Goal: Task Accomplishment & Management: Complete application form

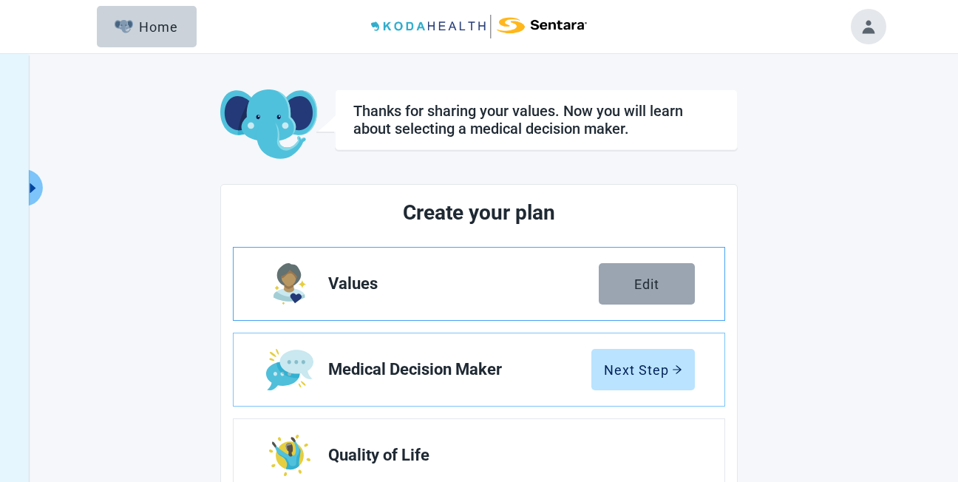
click at [645, 282] on div "Edit" at bounding box center [646, 283] width 25 height 15
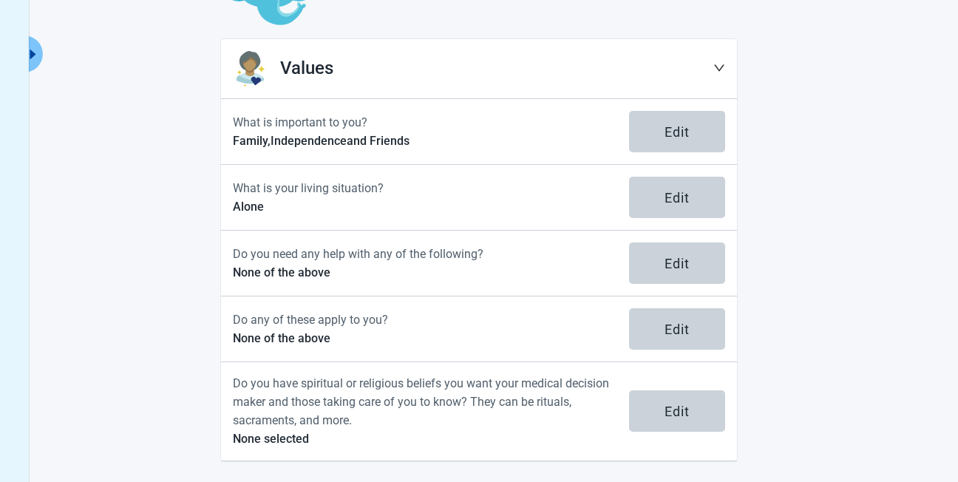
scroll to position [137, 0]
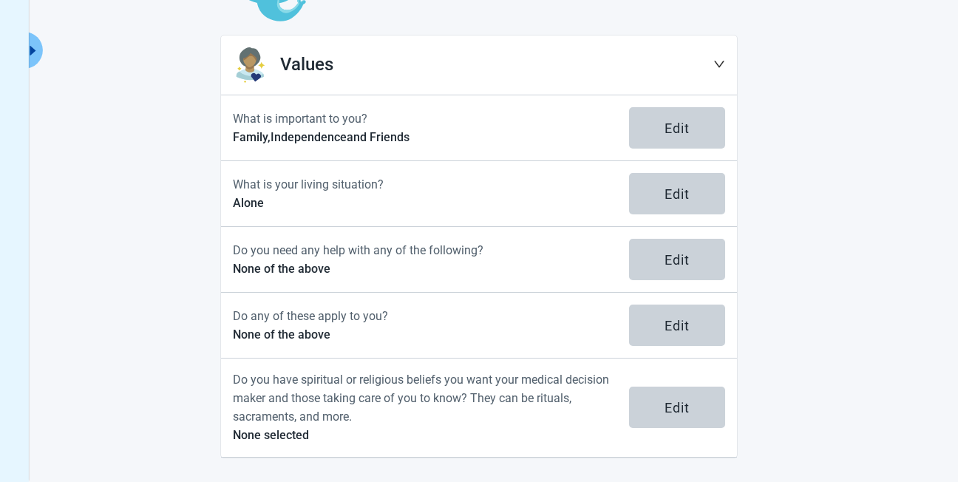
click at [719, 65] on icon "down" at bounding box center [719, 64] width 12 height 12
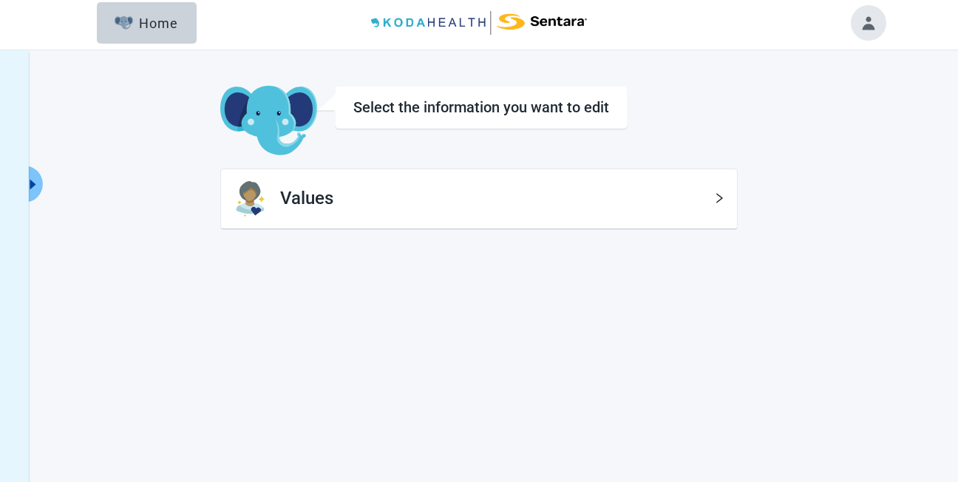
scroll to position [0, 0]
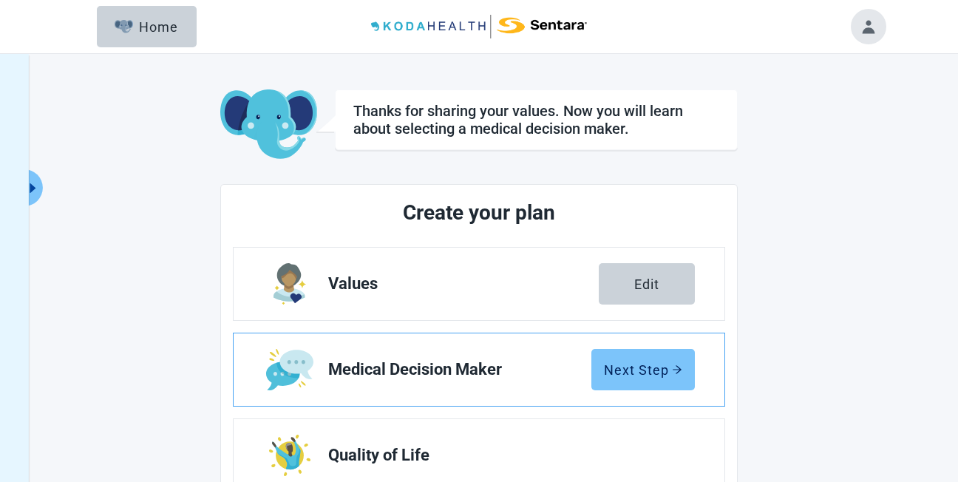
click at [647, 369] on div "Next Step" at bounding box center [643, 369] width 78 height 15
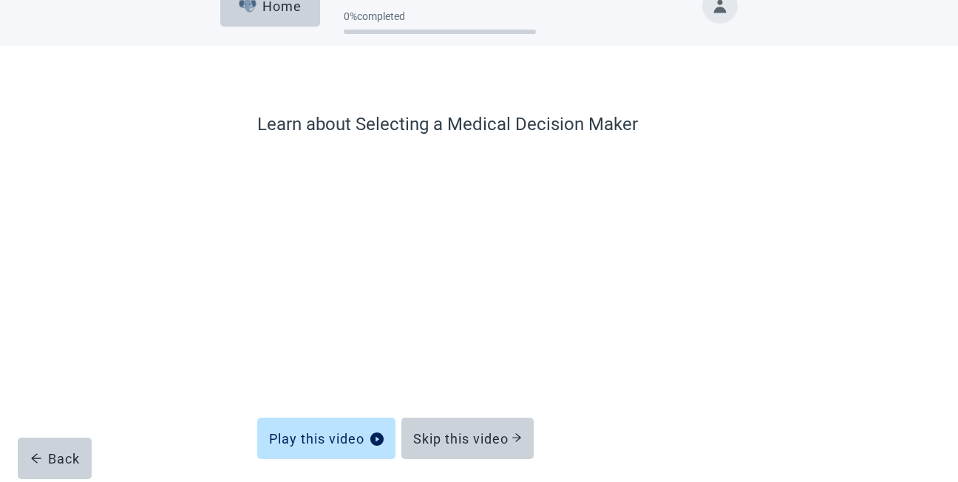
scroll to position [88, 0]
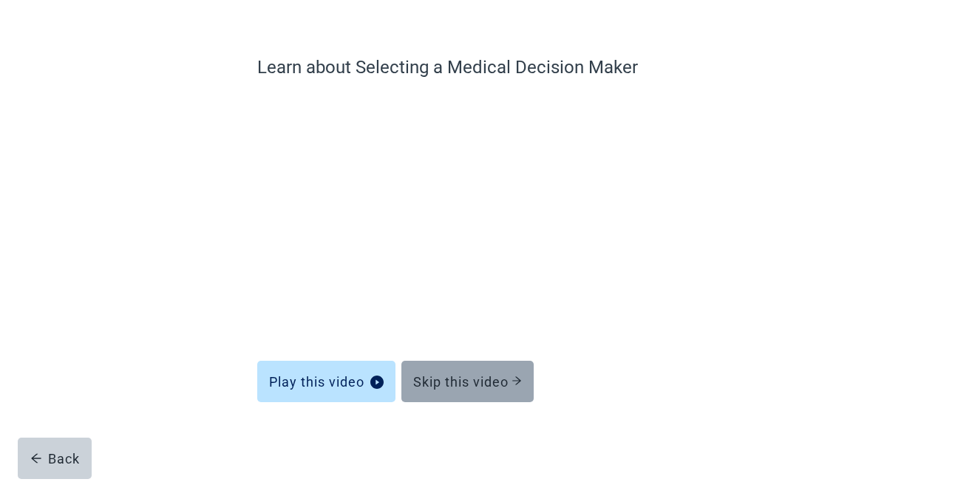
click at [463, 387] on div "Skip this video" at bounding box center [467, 381] width 109 height 15
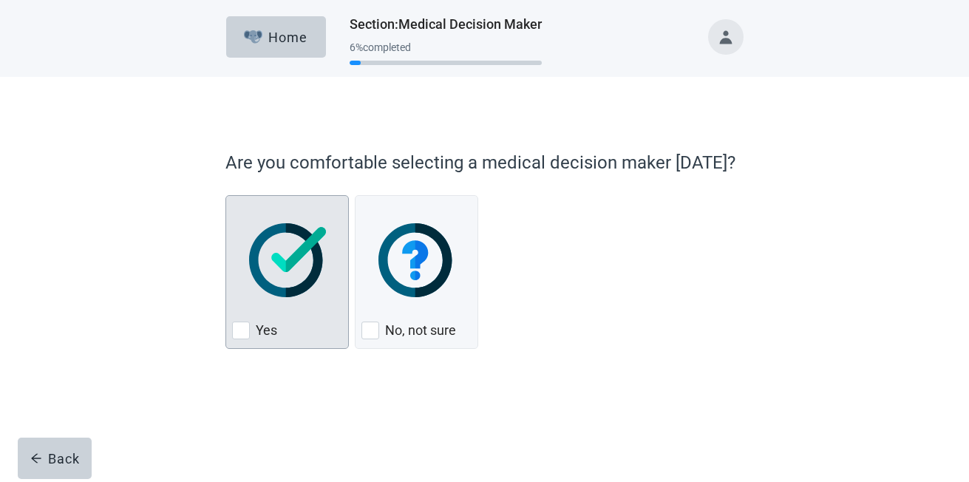
click at [242, 329] on div "Yes, checkbox, not checked" at bounding box center [241, 330] width 18 height 18
click at [226, 196] on input "Yes" at bounding box center [225, 195] width 1 height 1
checkbox input "true"
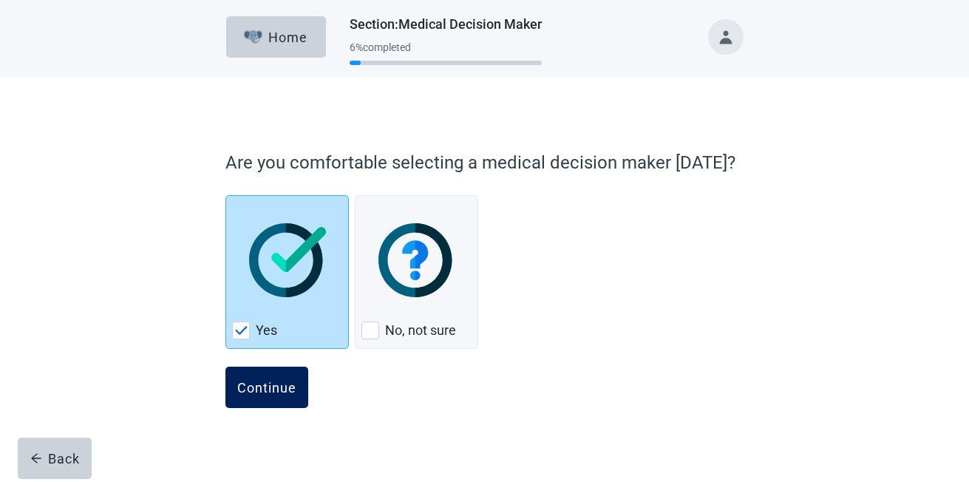
click at [270, 392] on div "Continue" at bounding box center [266, 387] width 59 height 15
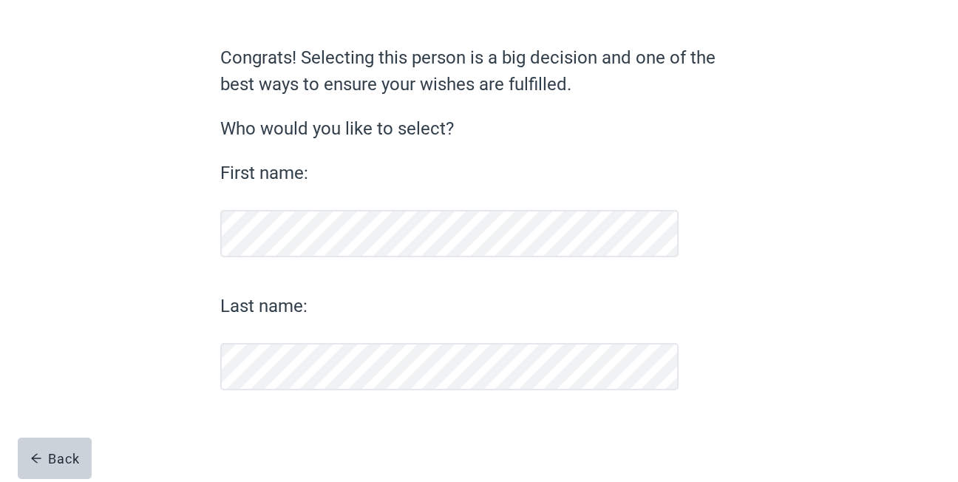
scroll to position [98, 0]
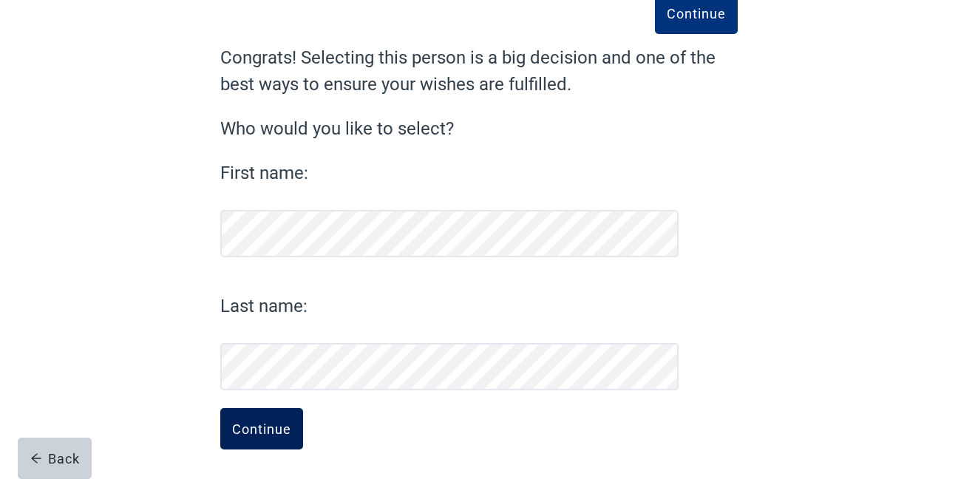
click at [264, 429] on div "Continue" at bounding box center [261, 428] width 59 height 15
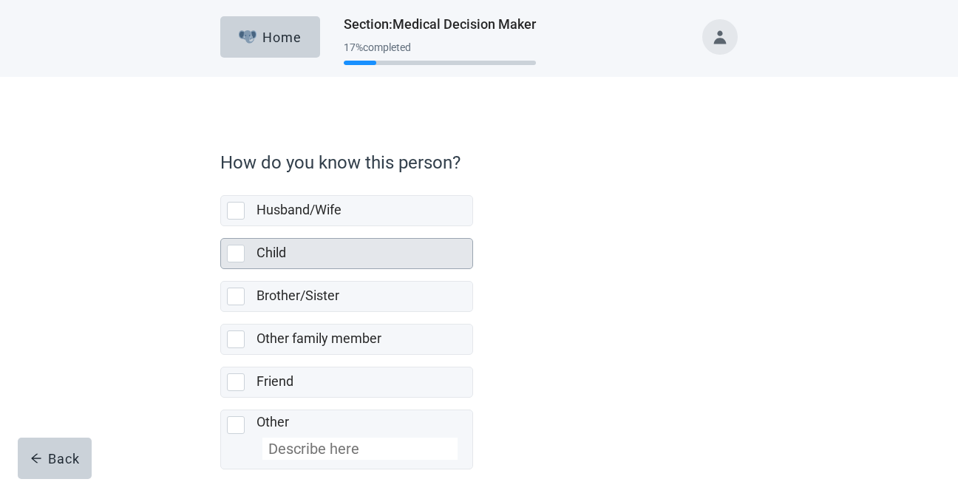
click at [236, 257] on div "Child, checkbox, not selected" at bounding box center [236, 254] width 18 height 18
click at [221, 227] on input "Child" at bounding box center [220, 226] width 1 height 1
checkbox input "true"
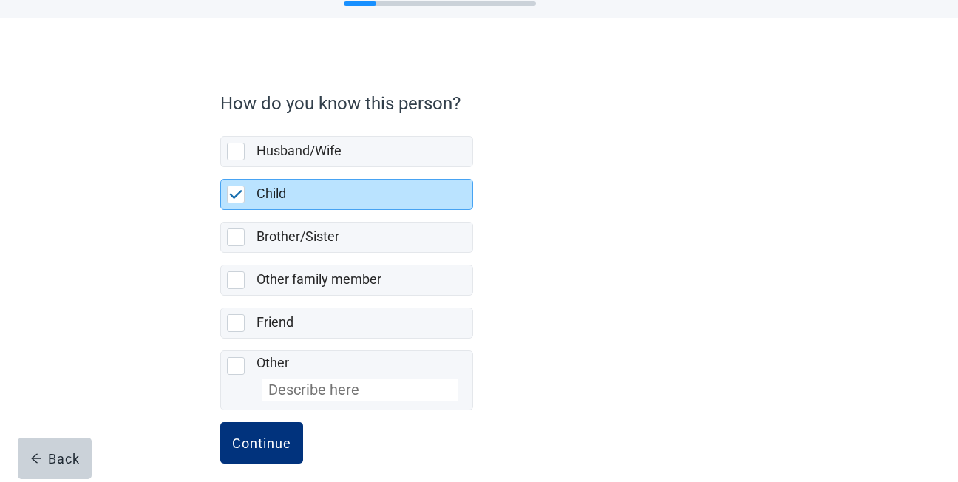
scroll to position [73, 0]
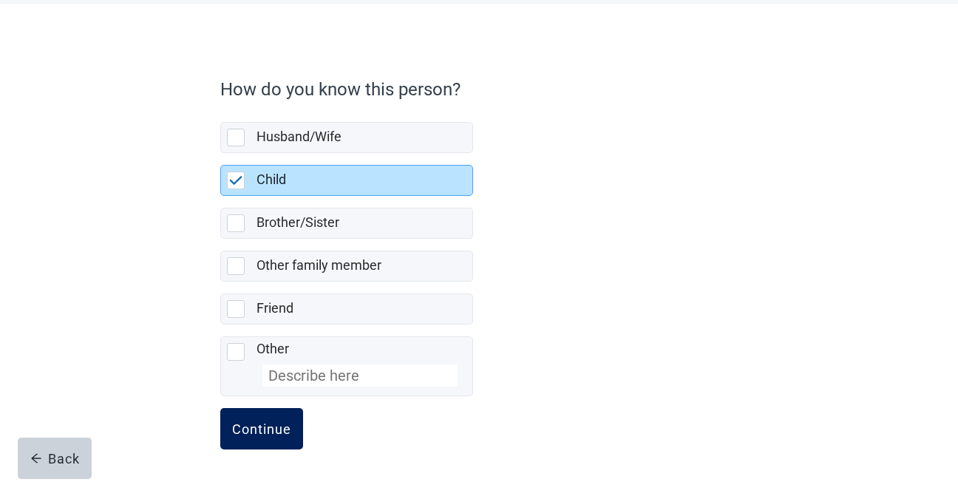
click at [265, 434] on div "Continue" at bounding box center [261, 428] width 59 height 15
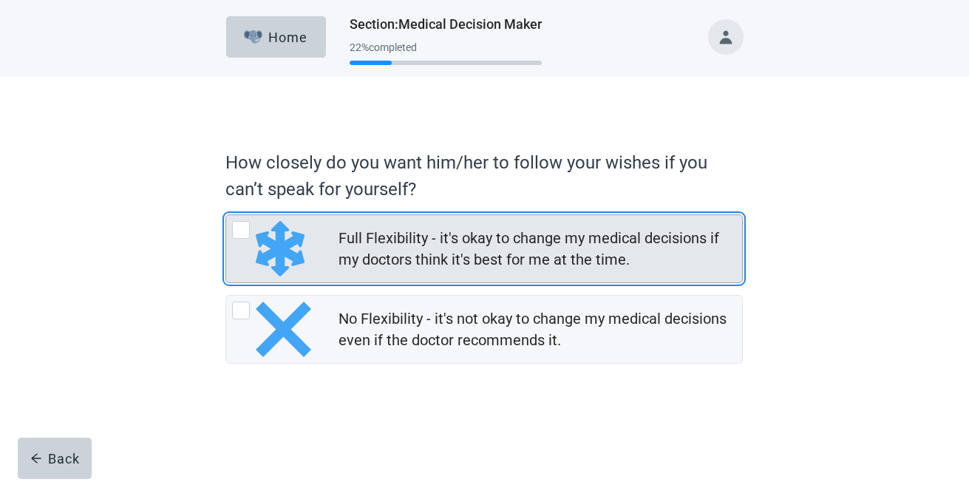
click at [242, 233] on div "Full Flexibility - it's okay to change my medical decisions if my doctors think…" at bounding box center [241, 230] width 18 height 18
click at [226, 215] on input "Full Flexibility - it's okay to change my medical decisions if my doctors think…" at bounding box center [225, 214] width 1 height 1
radio input "true"
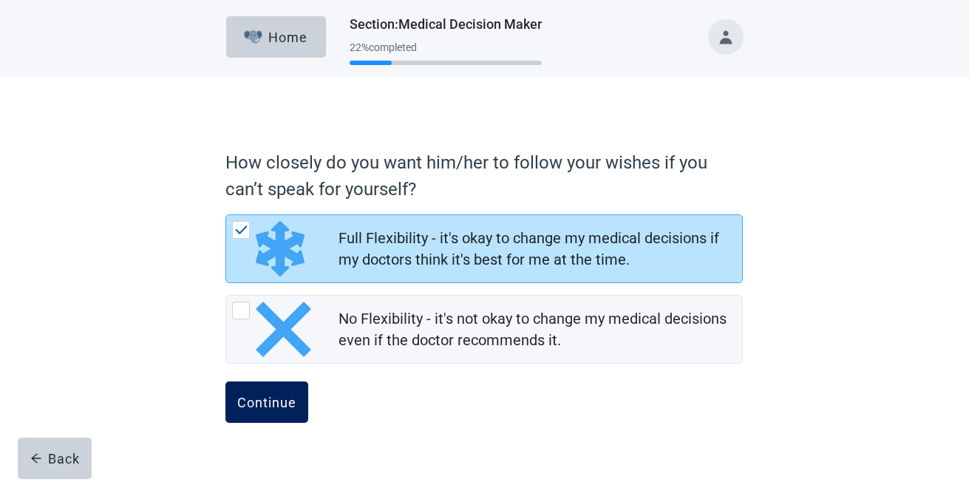
click at [265, 404] on div "Continue" at bounding box center [266, 402] width 59 height 15
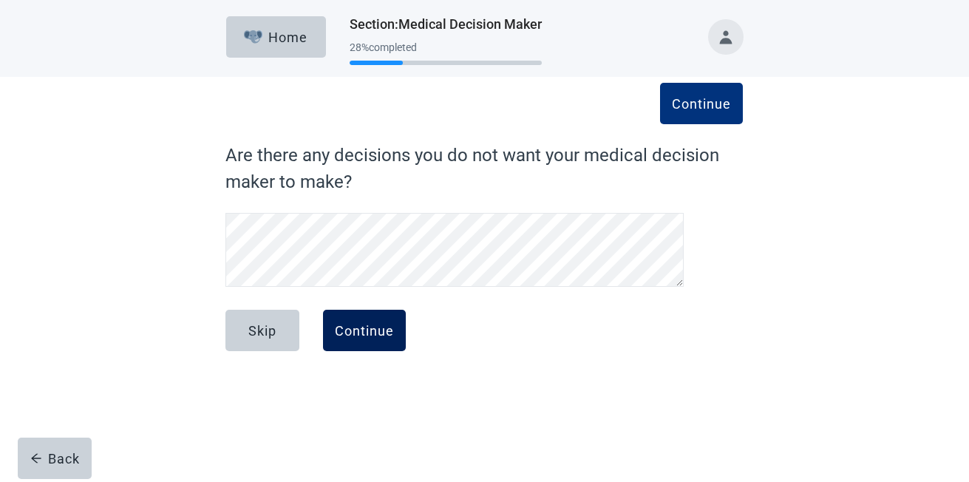
click at [367, 331] on div "Continue" at bounding box center [364, 330] width 59 height 15
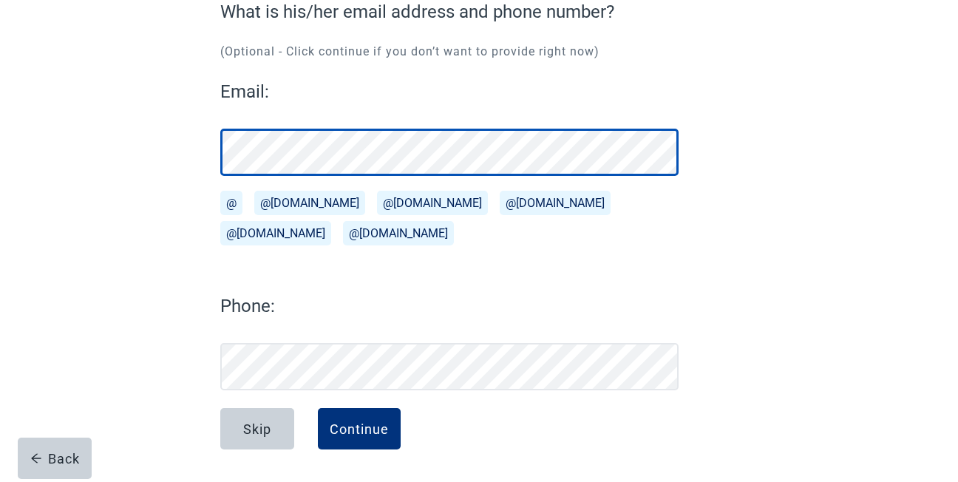
scroll to position [143, 0]
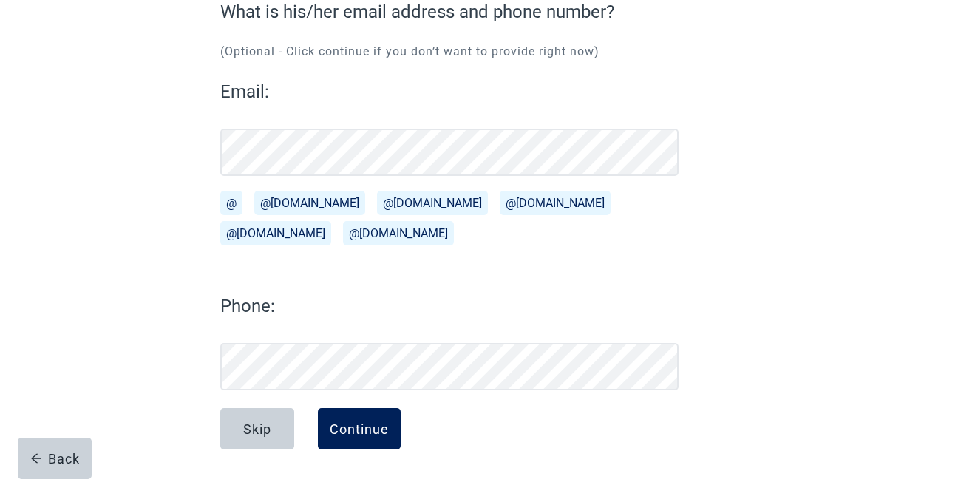
click at [362, 431] on div "Continue" at bounding box center [359, 428] width 59 height 15
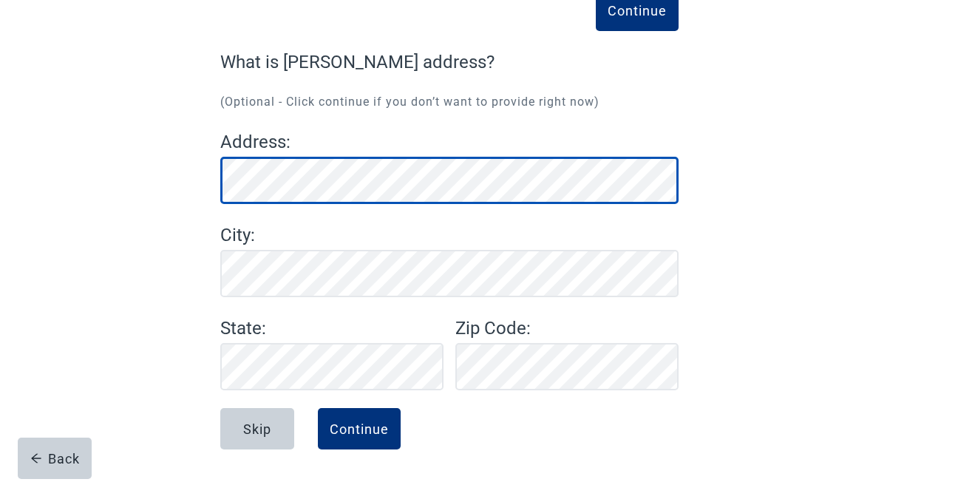
scroll to position [93, 0]
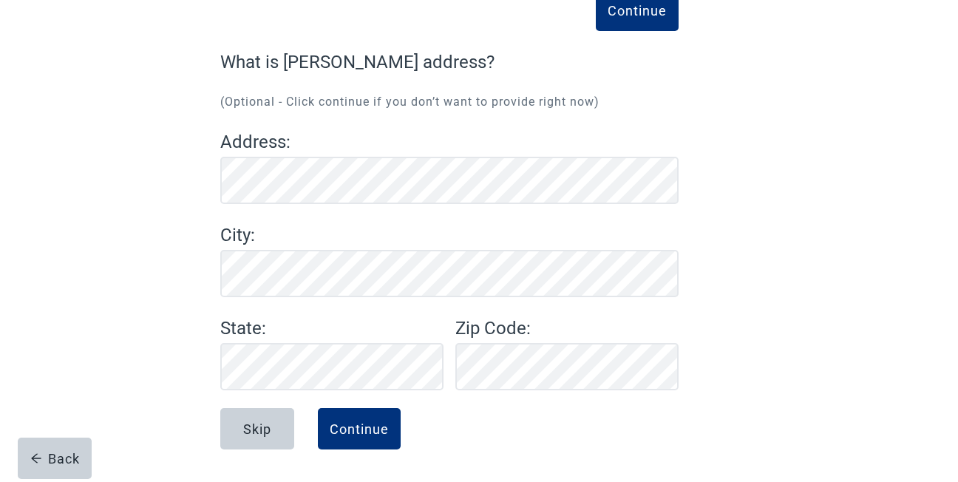
click at [362, 431] on div "Continue" at bounding box center [359, 428] width 59 height 15
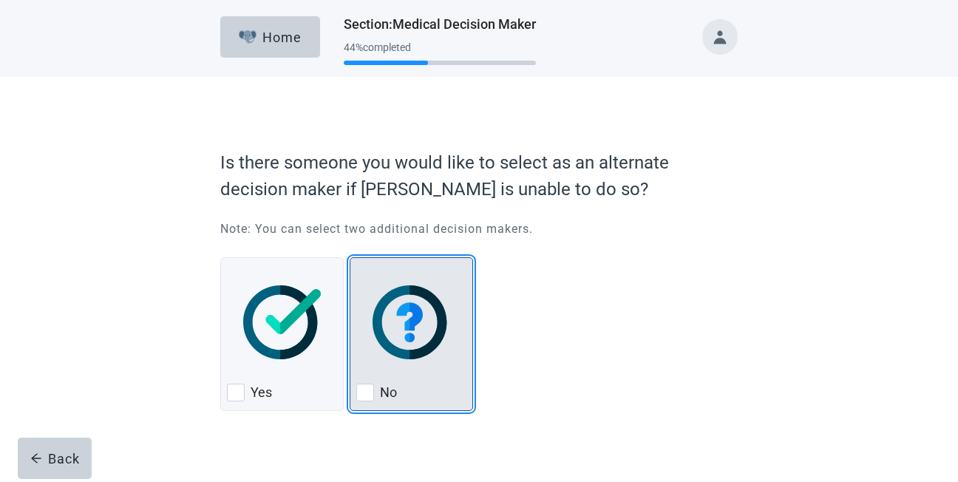
click at [365, 394] on div "No, checkbox, not checked" at bounding box center [365, 393] width 18 height 18
click at [350, 258] on input "No" at bounding box center [350, 257] width 1 height 1
checkbox input "true"
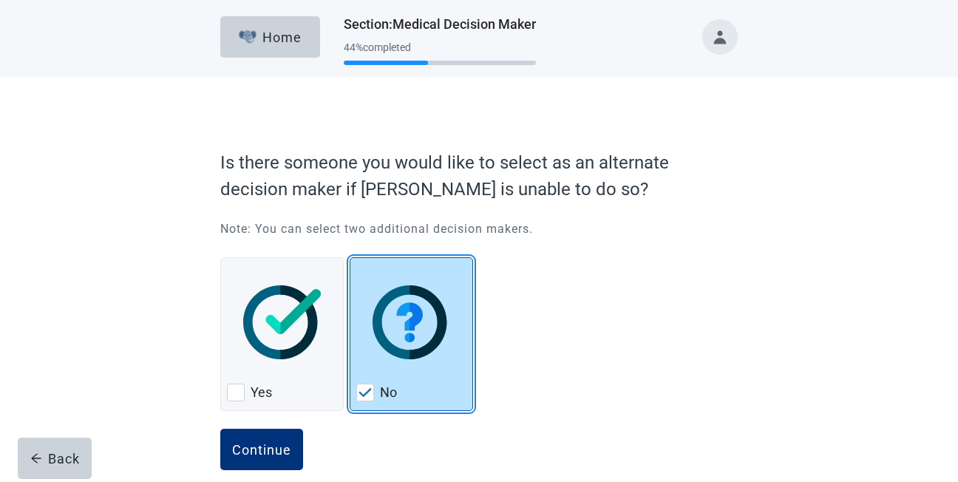
click at [268, 447] on div "Continue" at bounding box center [261, 449] width 59 height 15
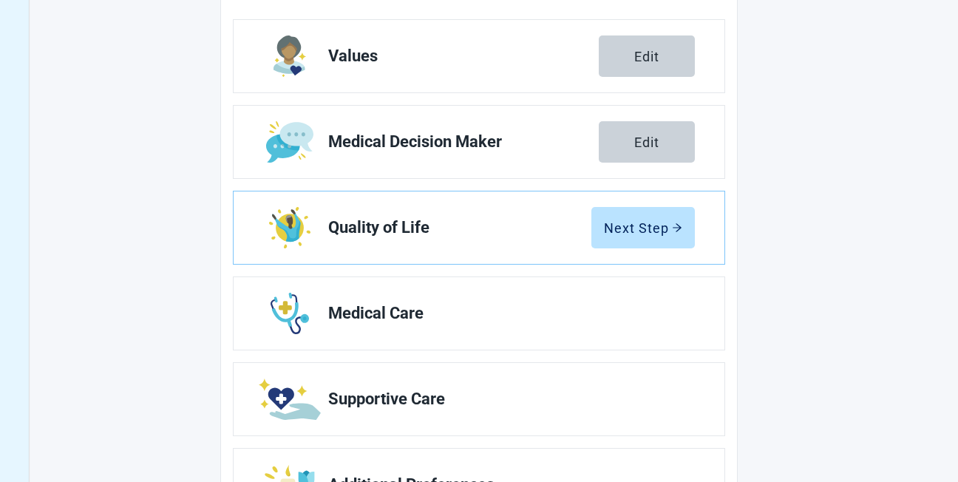
scroll to position [236, 0]
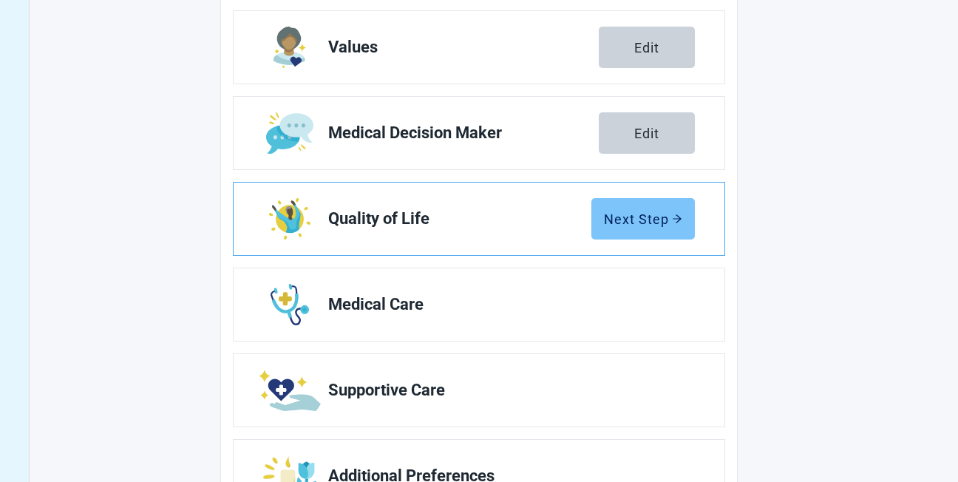
click at [636, 221] on div "Next Step" at bounding box center [643, 218] width 78 height 15
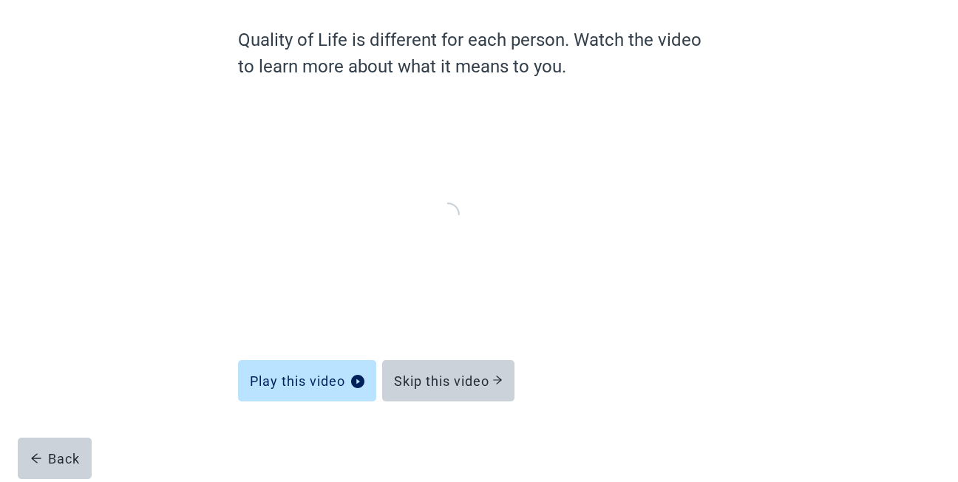
scroll to position [115, 0]
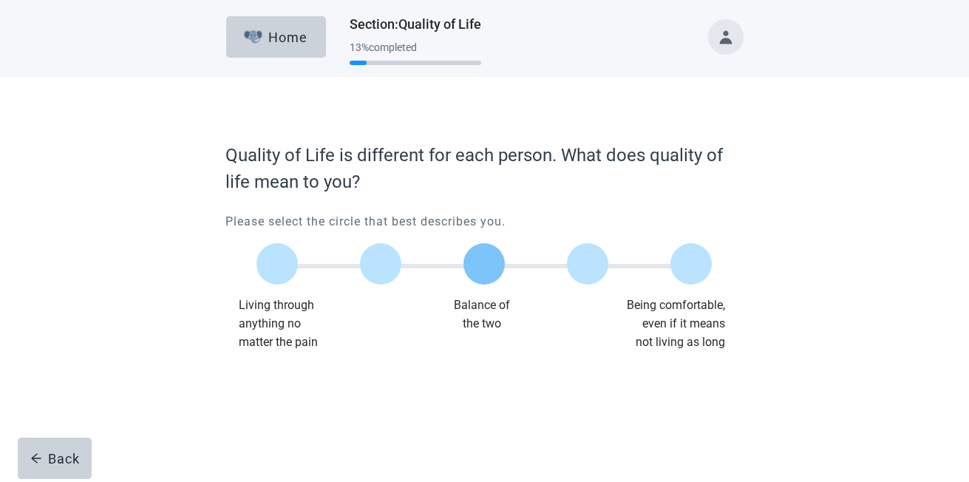
click at [482, 265] on label "Main content" at bounding box center [483, 263] width 41 height 41
click at [484, 264] on input "Quality of life scale: 50 out of 100. Balance of the two" at bounding box center [484, 264] width 0 height 0
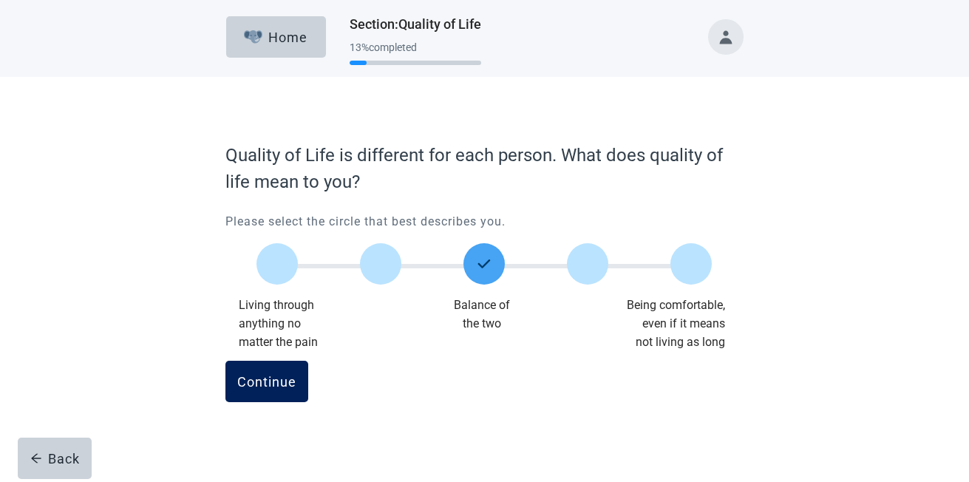
click at [268, 385] on div "Continue" at bounding box center [266, 381] width 59 height 15
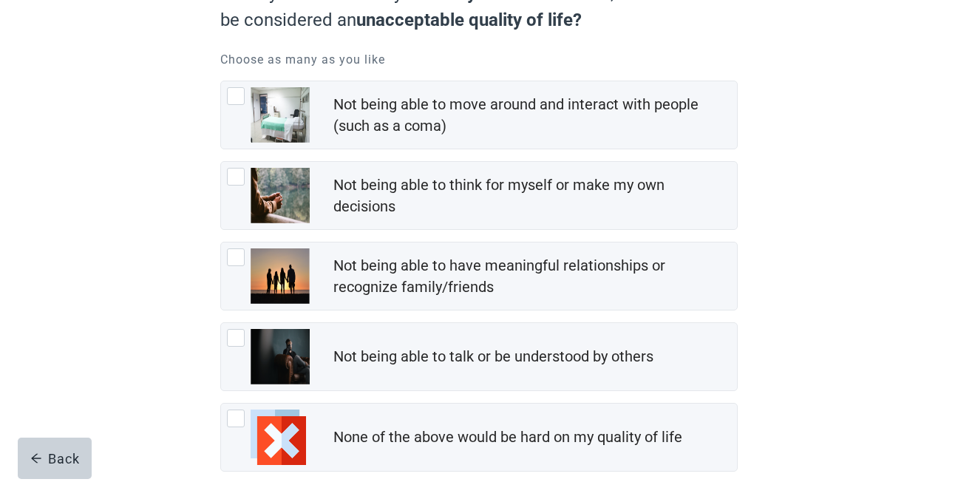
scroll to position [177, 0]
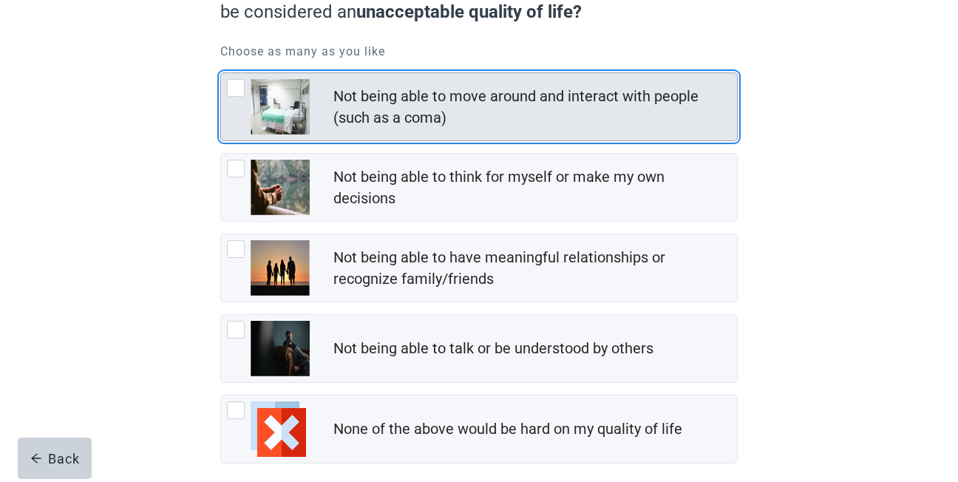
click at [233, 90] on div "Not being able to move around and interact with people (such as a coma), checkb…" at bounding box center [236, 88] width 18 height 18
click at [221, 73] on input "Not being able to move around and interact with people (such as a coma)" at bounding box center [220, 72] width 1 height 1
checkbox input "true"
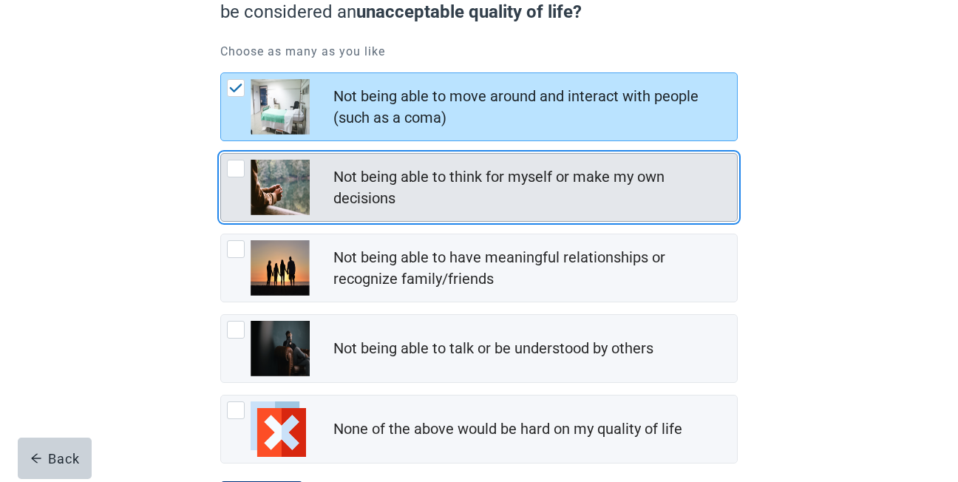
click at [236, 171] on div "Not being able to think for myself or make my own decisions, checkbox, not chec…" at bounding box center [236, 169] width 18 height 18
click at [221, 154] on input "Not being able to think for myself or make my own decisions" at bounding box center [220, 153] width 1 height 1
checkbox input "false"
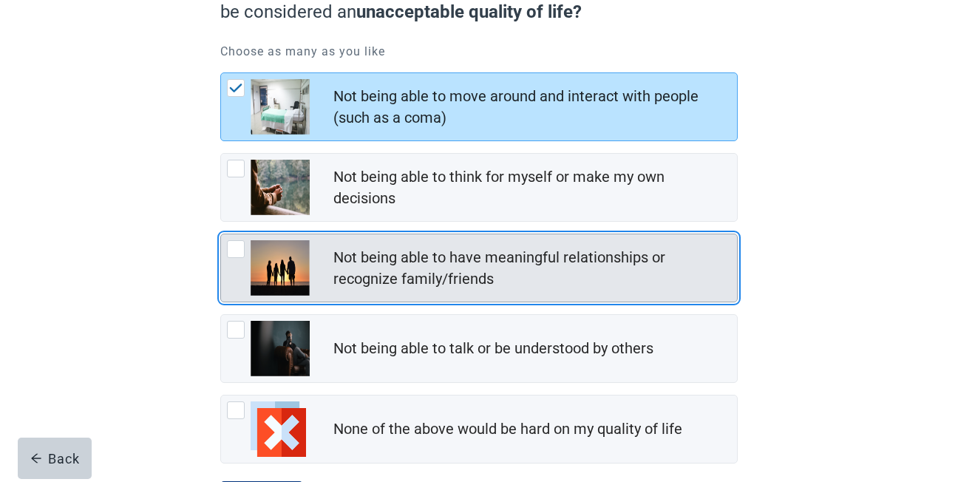
click at [238, 251] on div "Not being able to have meaningful relationships or recognize family/friends, ch…" at bounding box center [236, 249] width 18 height 18
click at [221, 234] on input "Not being able to have meaningful relationships or recognize family/friends" at bounding box center [220, 234] width 1 height 1
checkbox input "true"
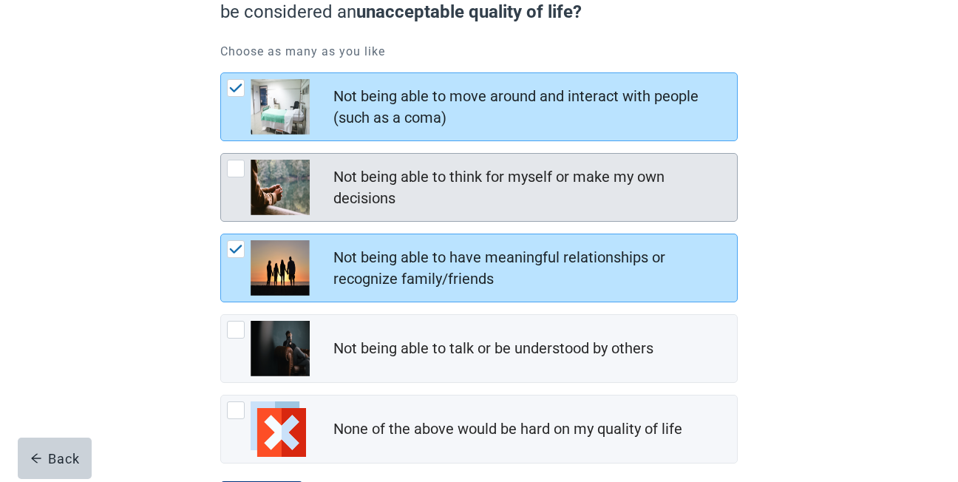
click at [237, 171] on div "Not being able to think for myself or make my own decisions, checkbox, not chec…" at bounding box center [236, 169] width 18 height 18
click at [221, 154] on input "Not being able to think for myself or make my own decisions" at bounding box center [220, 153] width 1 height 1
checkbox input "true"
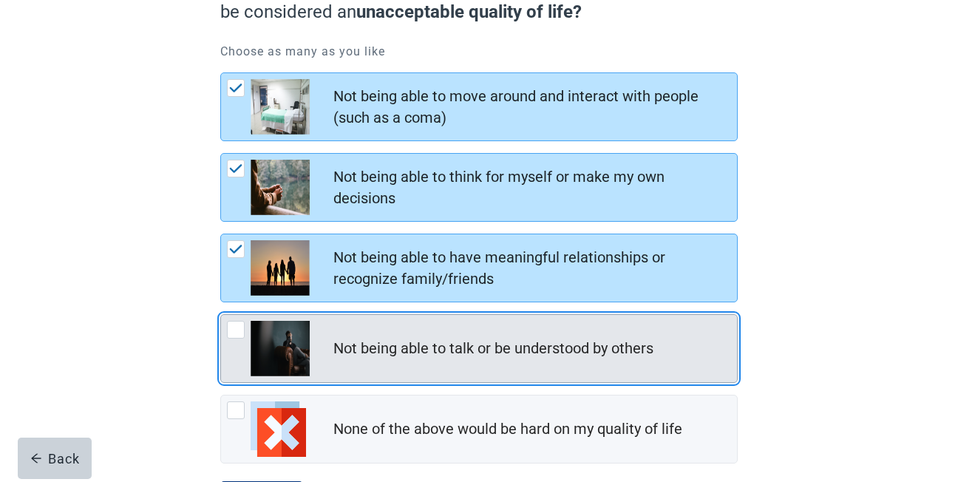
click at [236, 334] on div "Not being able to talk or be understood by others, checkbox, not checked" at bounding box center [236, 330] width 18 height 18
click at [221, 315] on input "Not being able to talk or be understood by others" at bounding box center [220, 314] width 1 height 1
checkbox input "true"
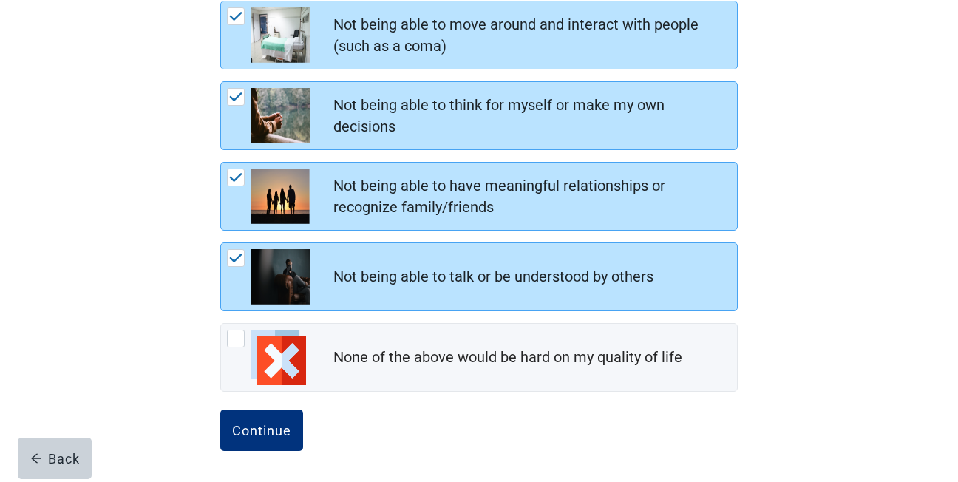
scroll to position [251, 0]
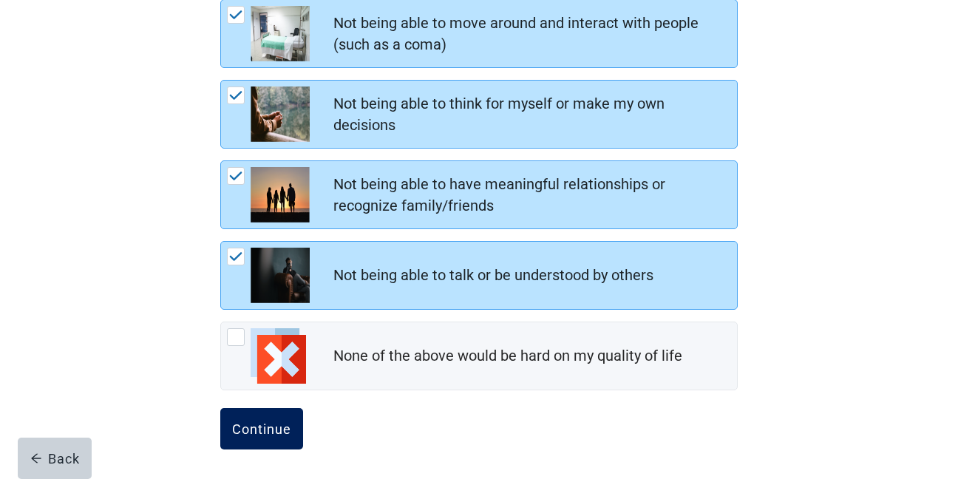
click at [265, 426] on div "Continue" at bounding box center [261, 428] width 59 height 15
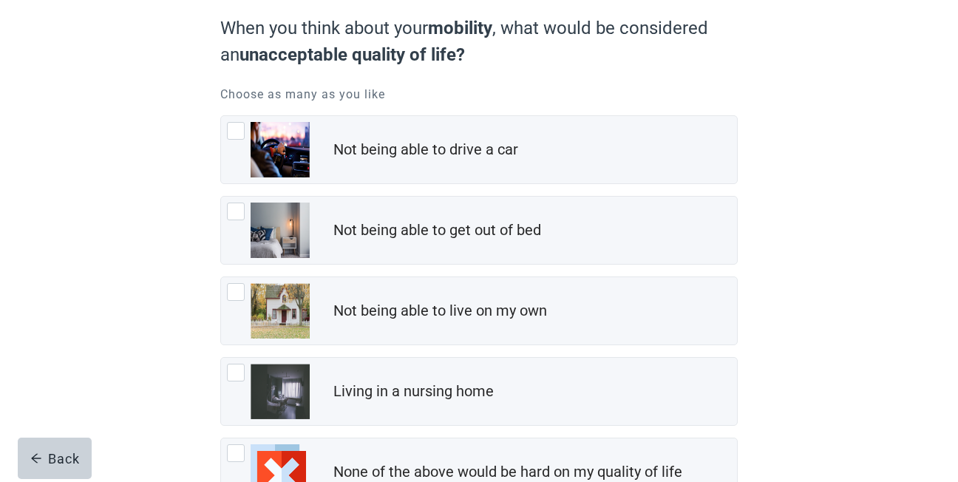
scroll to position [148, 0]
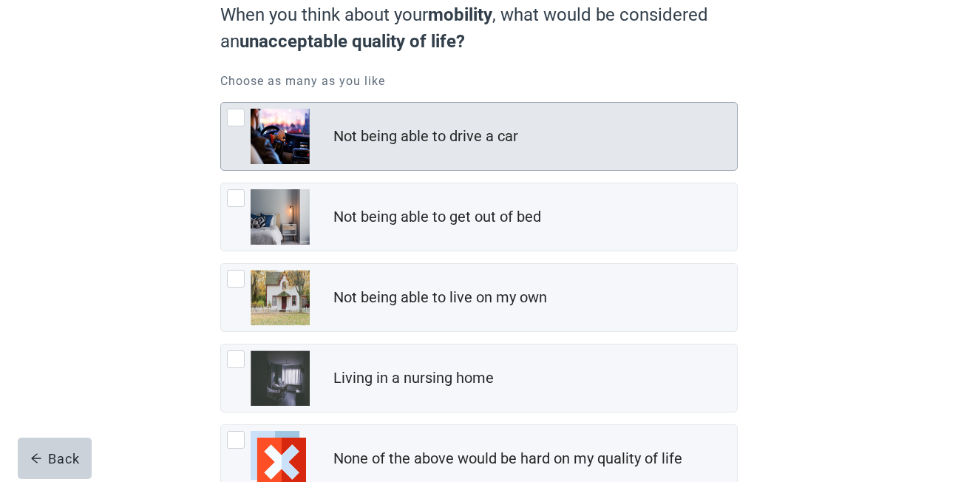
click at [239, 120] on div "Not being able to drive a car, checkbox, not checked" at bounding box center [236, 118] width 18 height 18
click at [221, 103] on input "Not being able to drive a car" at bounding box center [220, 102] width 1 height 1
checkbox input "true"
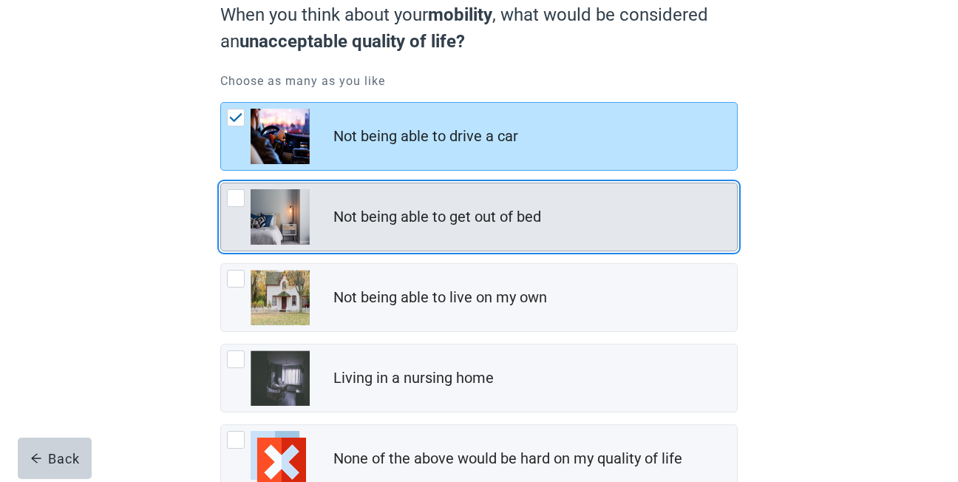
click at [237, 202] on div "Not being able to get out of bed, checkbox, not checked" at bounding box center [236, 198] width 18 height 18
click at [221, 183] on input "Not being able to get out of bed" at bounding box center [220, 183] width 1 height 1
checkbox input "true"
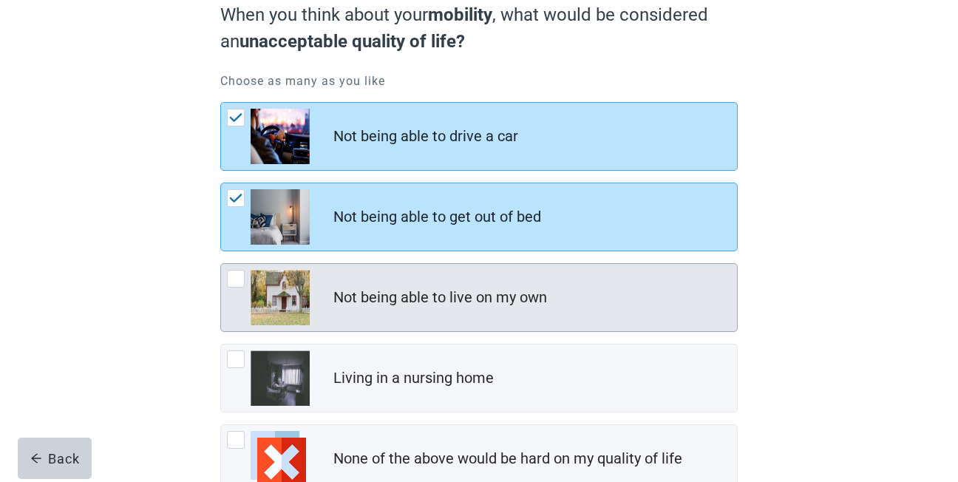
click at [239, 279] on div "Not being able to live on my own, checkbox, not checked" at bounding box center [236, 279] width 18 height 18
click at [221, 264] on input "Not being able to live on my own" at bounding box center [220, 263] width 1 height 1
checkbox input "false"
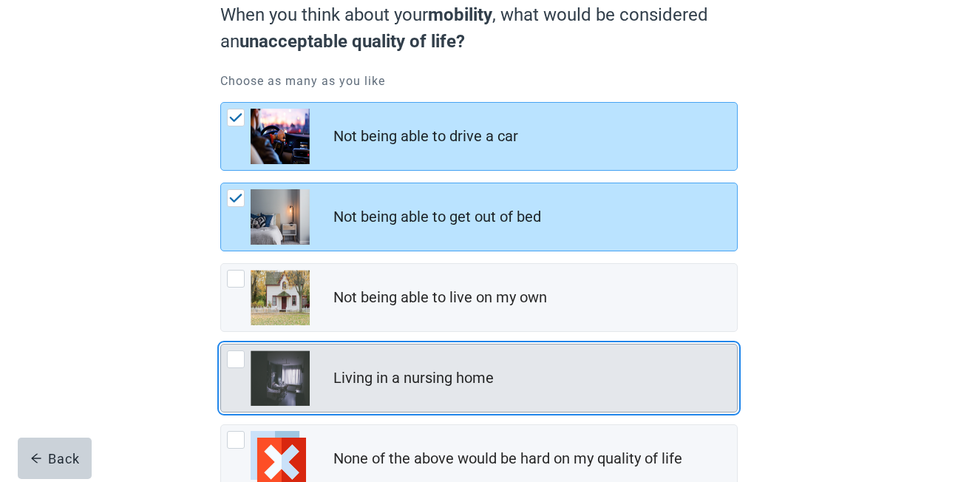
click at [238, 360] on div "Living in a nursing home, checkbox, not checked" at bounding box center [236, 359] width 18 height 18
click at [221, 344] on input "Living in a nursing home" at bounding box center [220, 344] width 1 height 1
checkbox input "true"
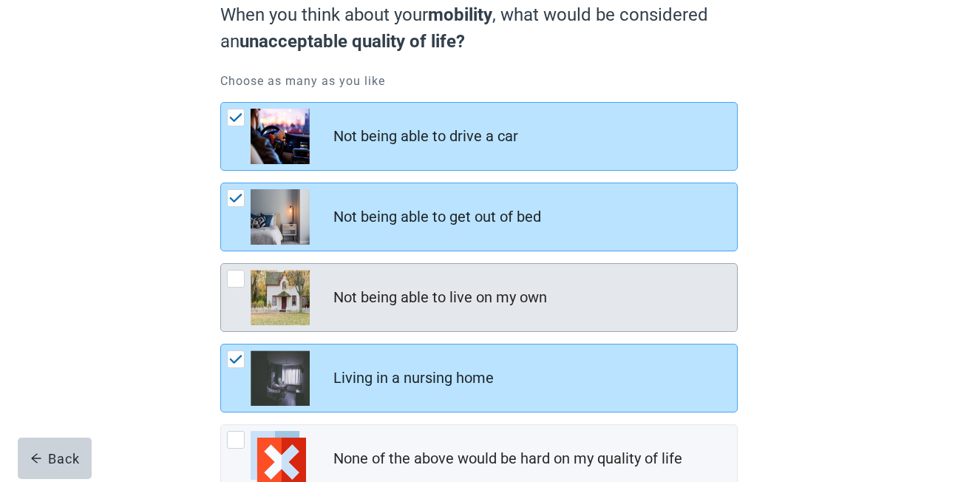
click at [235, 283] on div "Not being able to live on my own, checkbox, not checked" at bounding box center [236, 279] width 18 height 18
click at [221, 264] on input "Not being able to live on my own" at bounding box center [220, 263] width 1 height 1
checkbox input "true"
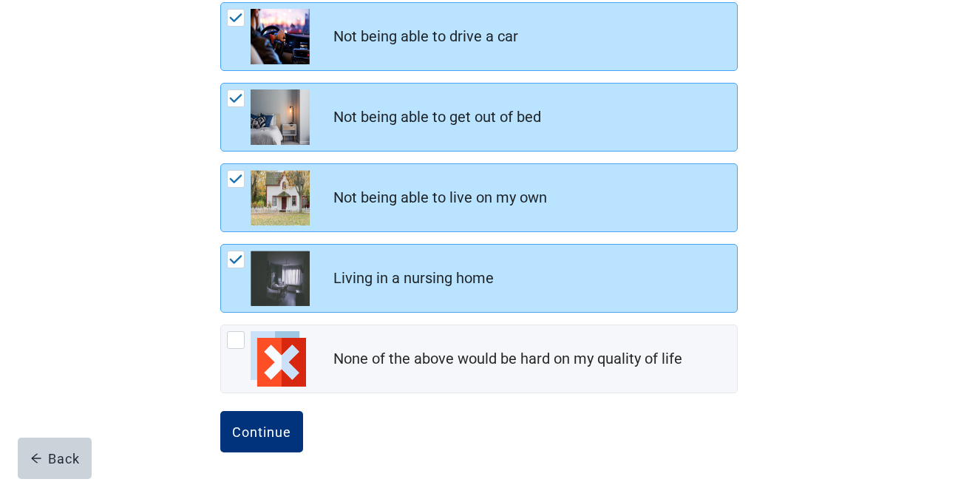
scroll to position [251, 0]
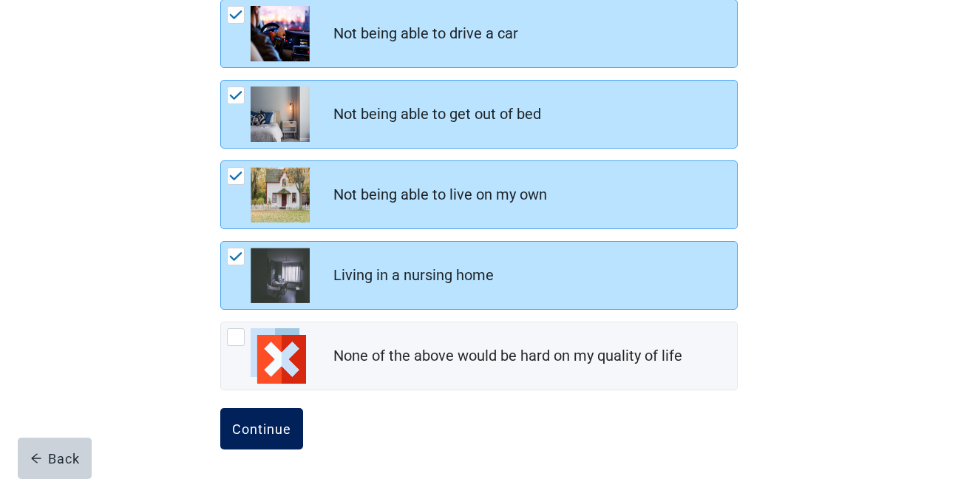
click at [265, 428] on div "Continue" at bounding box center [261, 428] width 59 height 15
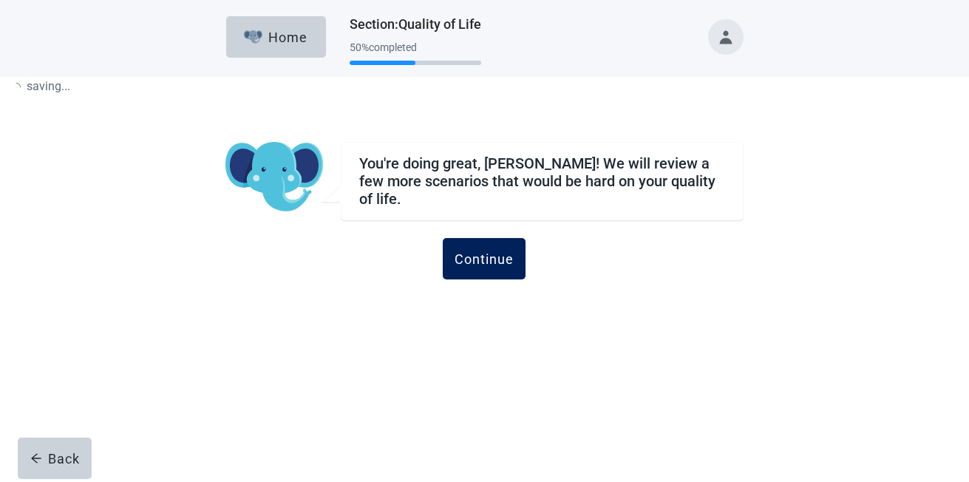
click at [488, 251] on div "Continue" at bounding box center [483, 258] width 59 height 15
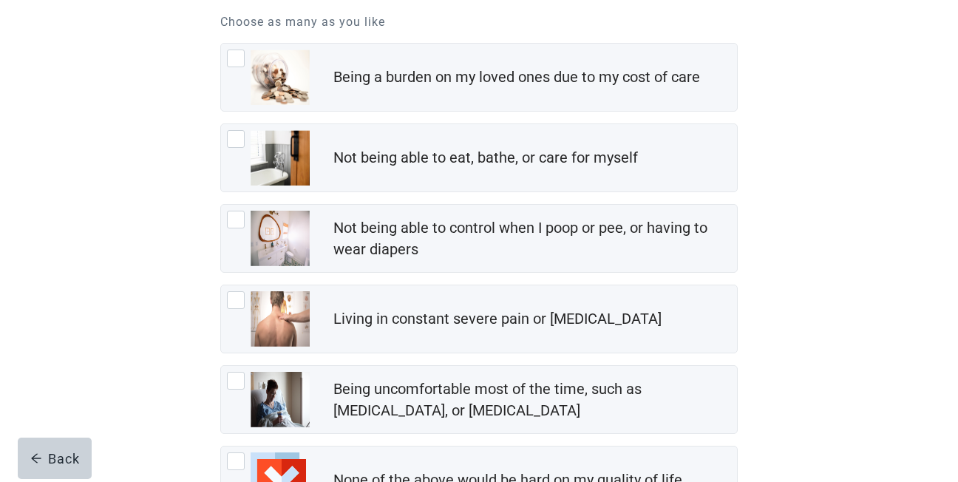
scroll to position [177, 0]
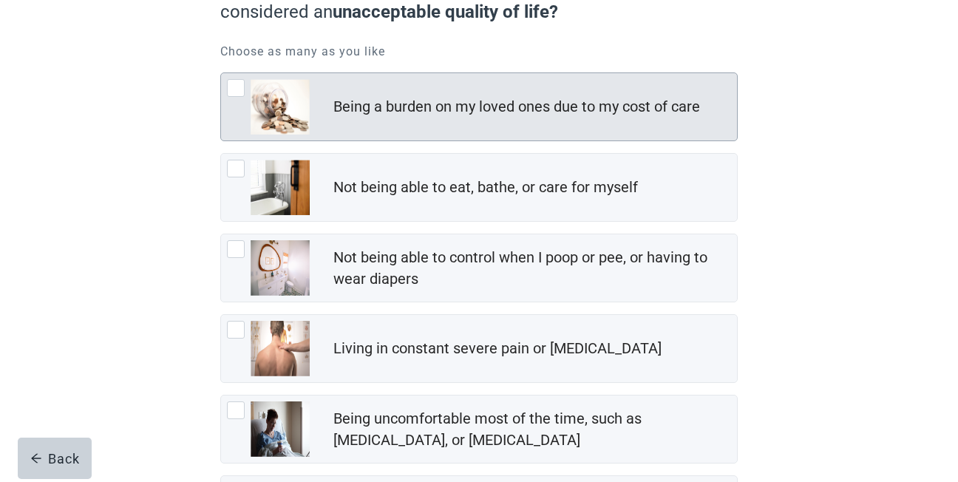
click at [234, 91] on div "Being a burden on my loved ones due to my cost of care, checkbox, not checked" at bounding box center [236, 88] width 18 height 18
click at [221, 73] on input "Being a burden on my loved ones due to my cost of care" at bounding box center [220, 72] width 1 height 1
checkbox input "true"
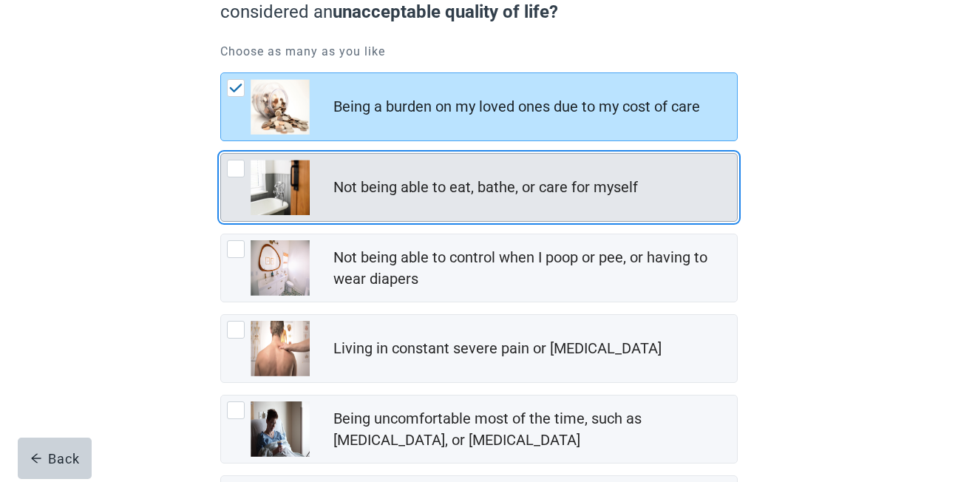
click at [236, 174] on div "Not being able to eat, bathe, or care for myself, checkbox, not checked" at bounding box center [236, 169] width 18 height 18
click at [221, 154] on input "Not being able to eat, bathe, or care for myself" at bounding box center [220, 153] width 1 height 1
checkbox input "true"
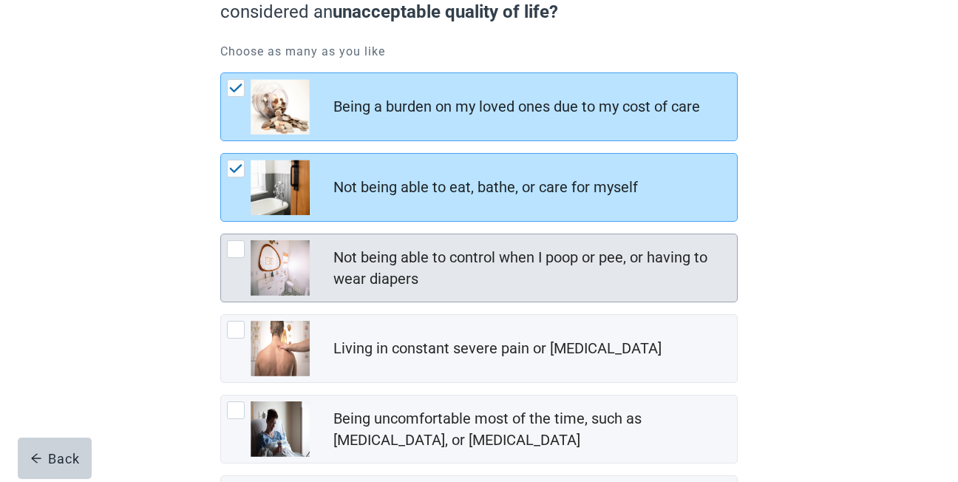
click at [236, 251] on div "Not being able to control when I poop or pee, or having to wear diapers, checkb…" at bounding box center [236, 249] width 18 height 18
click at [221, 234] on input "Not being able to control when I poop or pee, or having to wear diapers" at bounding box center [220, 234] width 1 height 1
checkbox input "true"
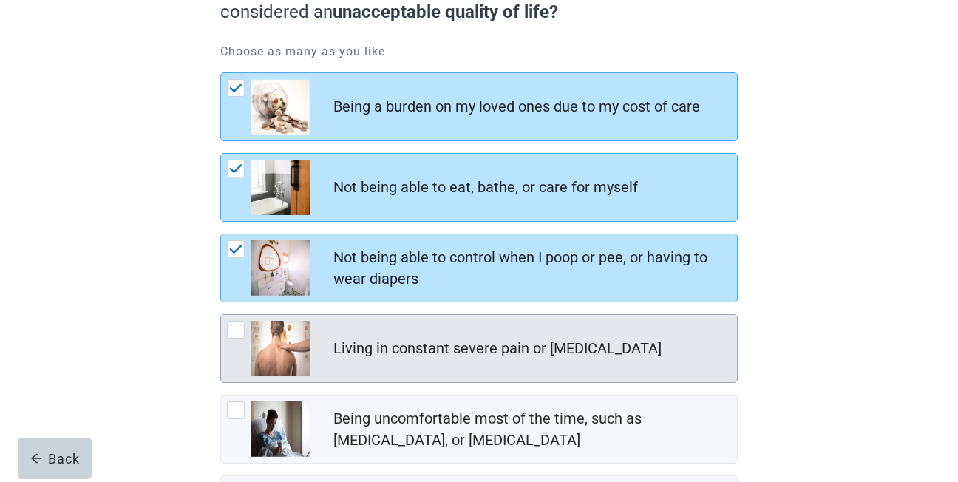
click at [238, 332] on div "Living in constant severe pain or shortness of breath, checkbox, not checked" at bounding box center [236, 330] width 18 height 18
click at [221, 315] on input "Living in constant severe pain or [MEDICAL_DATA]" at bounding box center [220, 314] width 1 height 1
checkbox input "true"
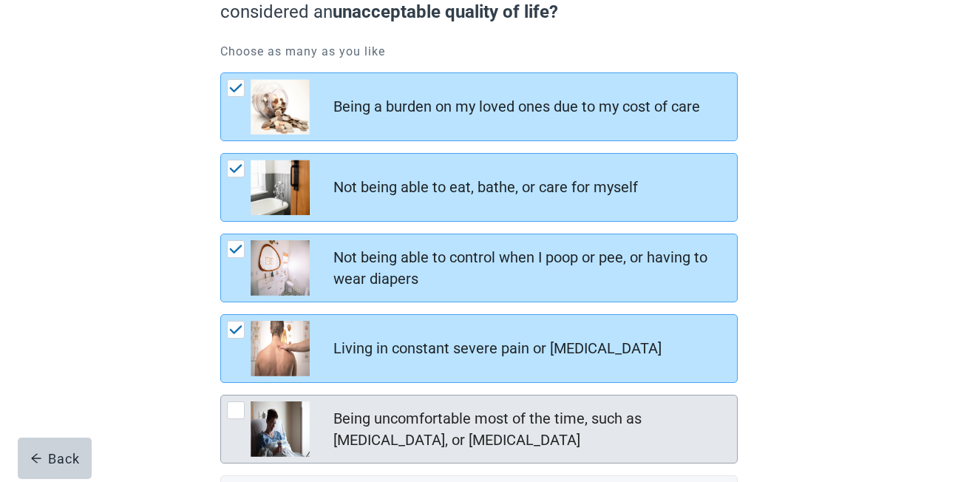
click at [237, 412] on div "Being uncomfortable most of the time, such as nausea, vomiting, or diarrhea, ch…" at bounding box center [236, 410] width 18 height 18
click at [221, 395] on input "Being uncomfortable most of the time, such as [MEDICAL_DATA], or [MEDICAL_DATA]" at bounding box center [220, 395] width 1 height 1
checkbox input "true"
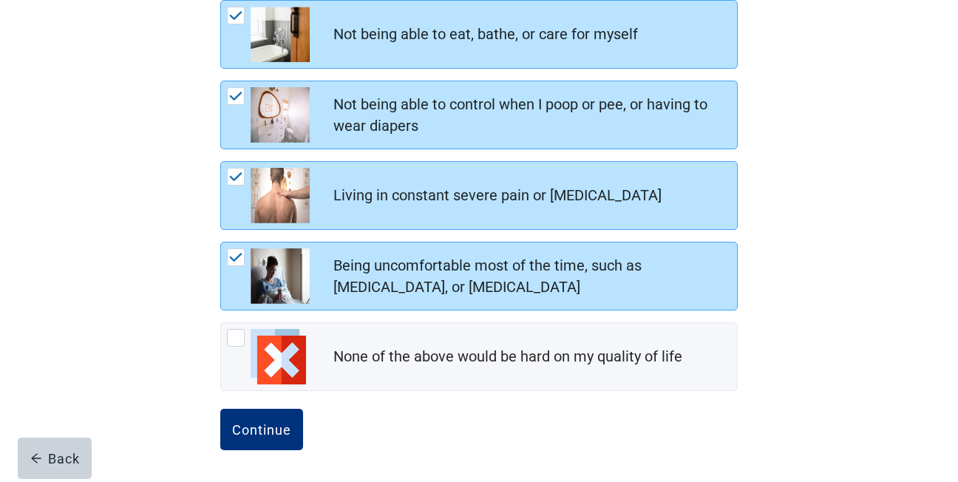
scroll to position [331, 0]
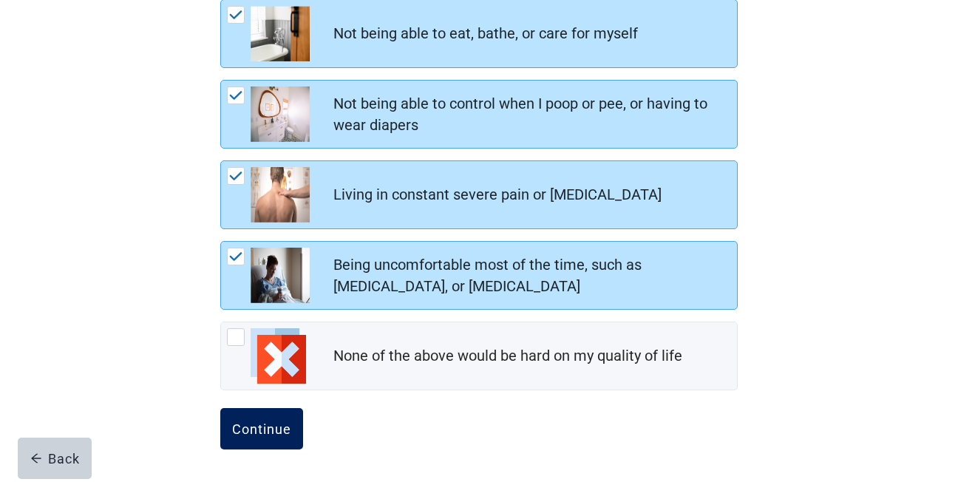
click at [268, 428] on div "Continue" at bounding box center [261, 428] width 59 height 15
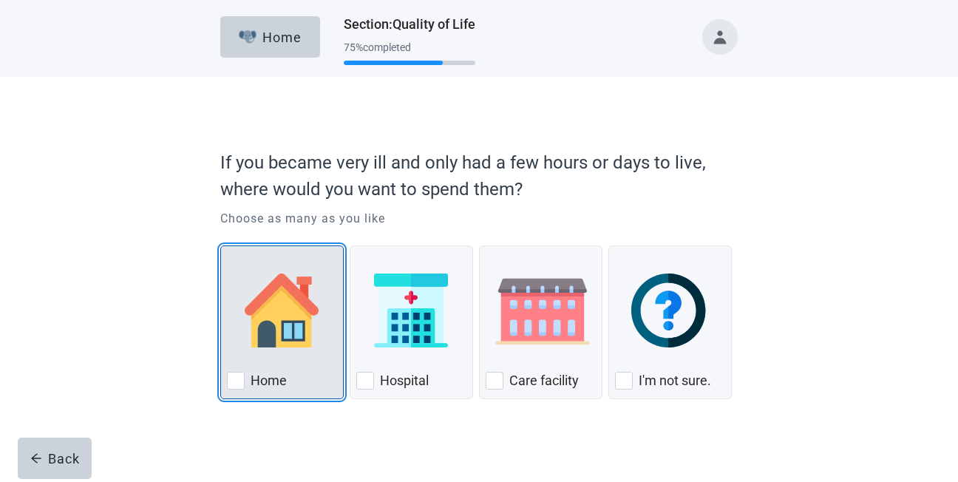
click at [236, 384] on div "Home, checkbox, not checked" at bounding box center [236, 381] width 18 height 18
click at [221, 246] on input "Home" at bounding box center [220, 245] width 1 height 1
checkbox input "true"
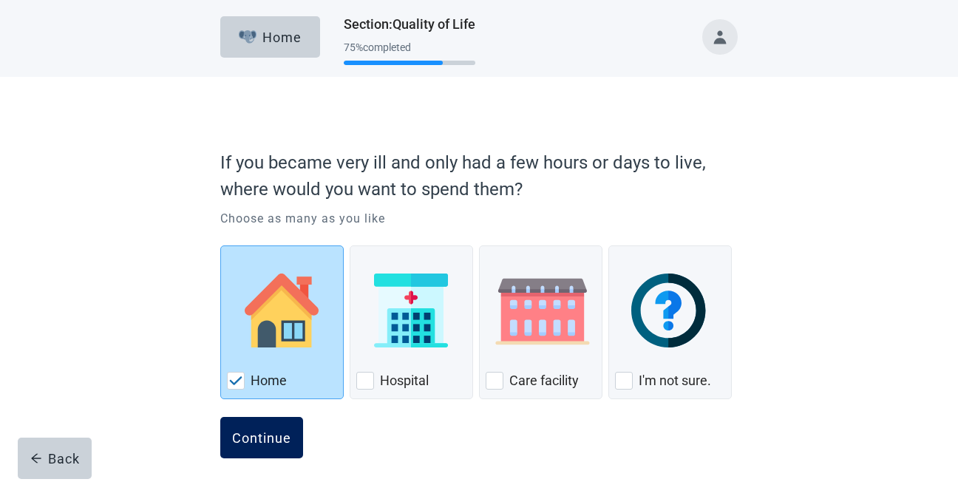
click at [265, 435] on div "Continue" at bounding box center [261, 437] width 59 height 15
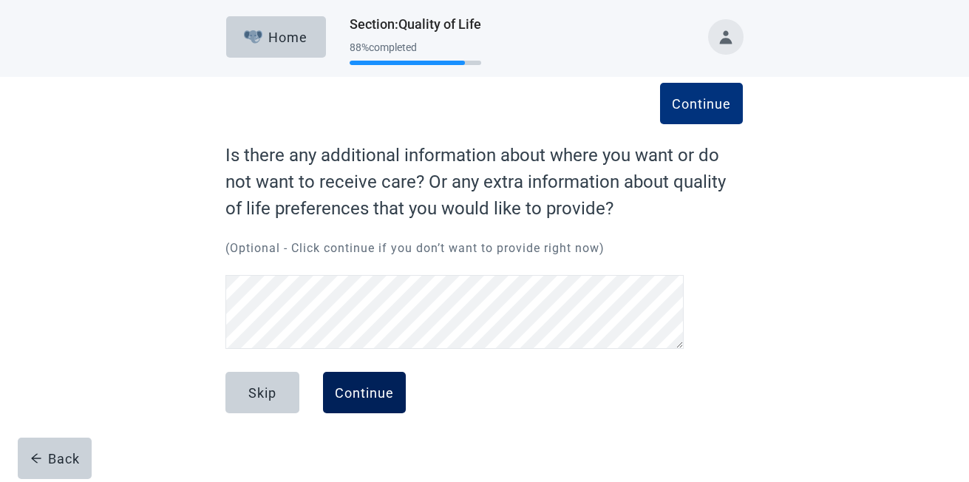
click at [356, 393] on div "Continue" at bounding box center [364, 392] width 59 height 15
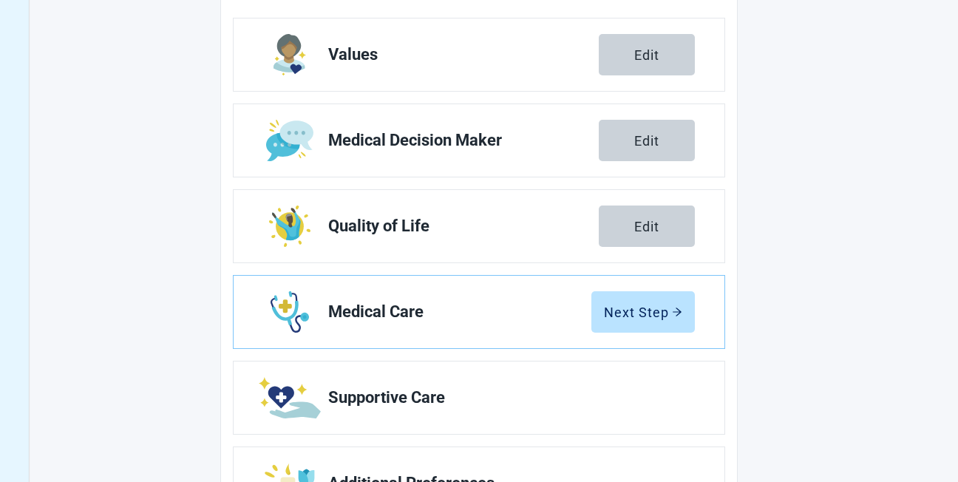
scroll to position [266, 0]
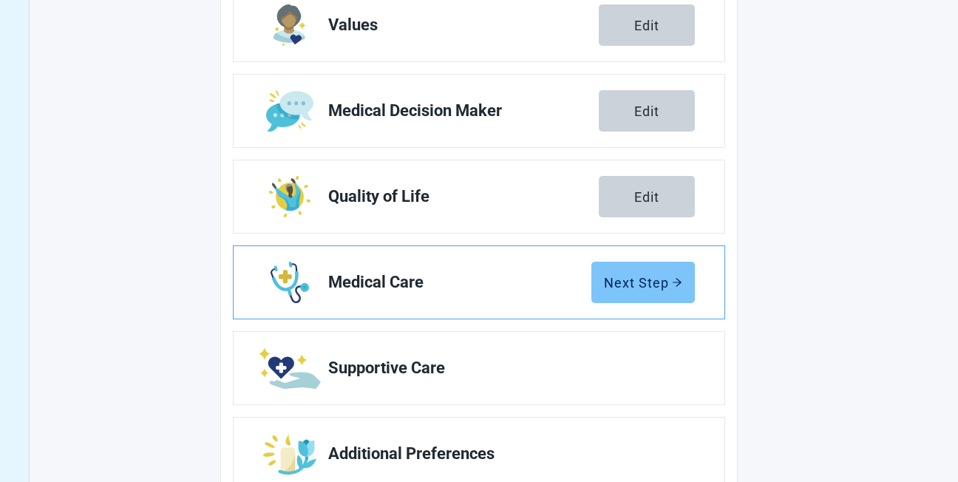
click at [633, 286] on div "Next Step" at bounding box center [643, 282] width 78 height 15
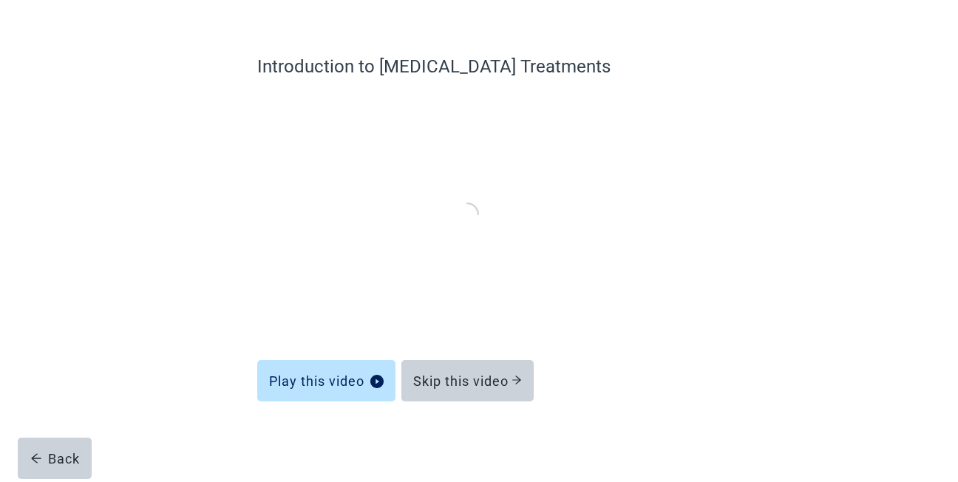
scroll to position [88, 0]
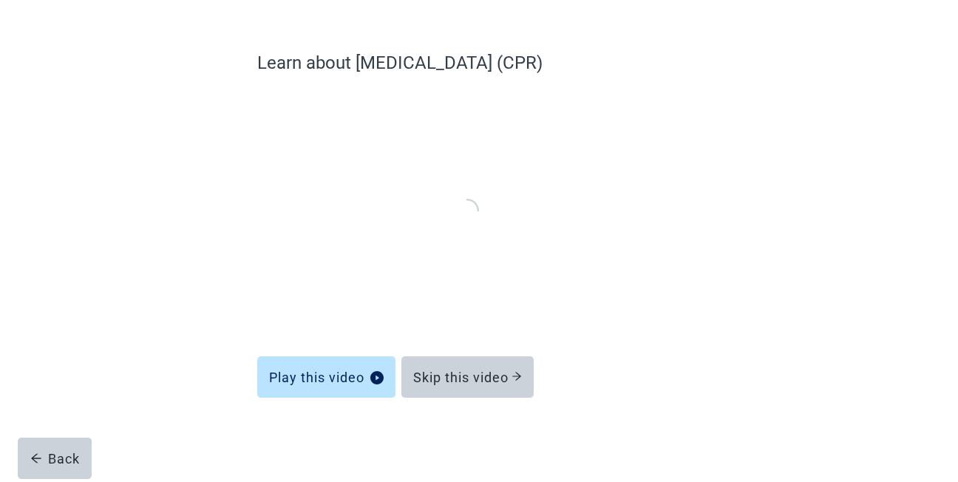
scroll to position [88, 0]
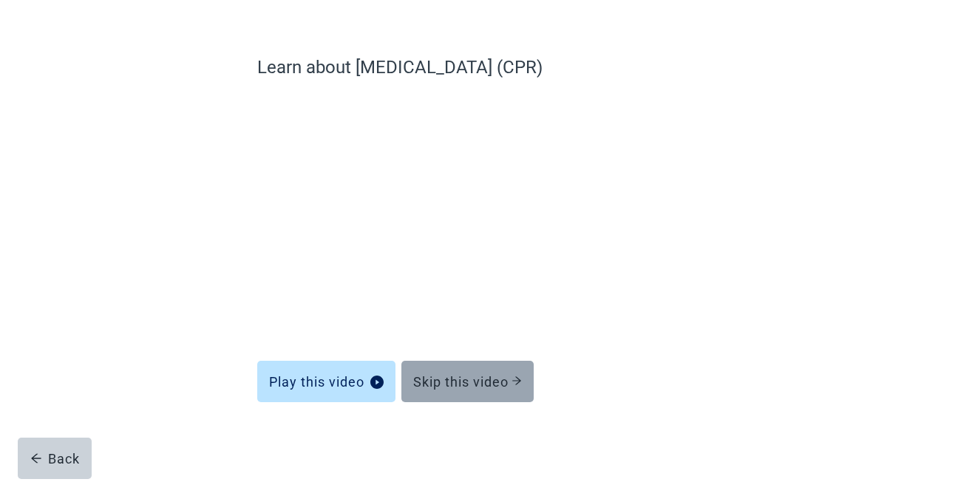
click at [469, 379] on div "Skip this video" at bounding box center [467, 381] width 109 height 15
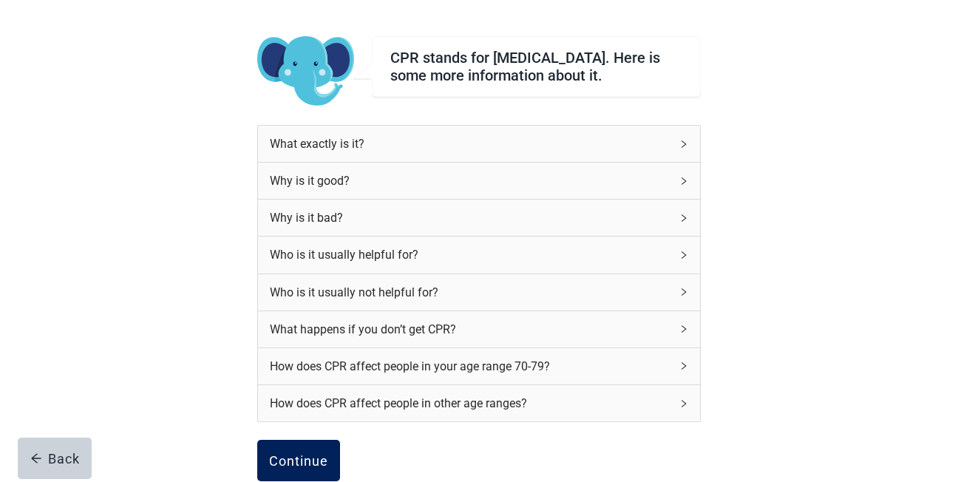
click at [302, 463] on div "Continue" at bounding box center [298, 460] width 59 height 15
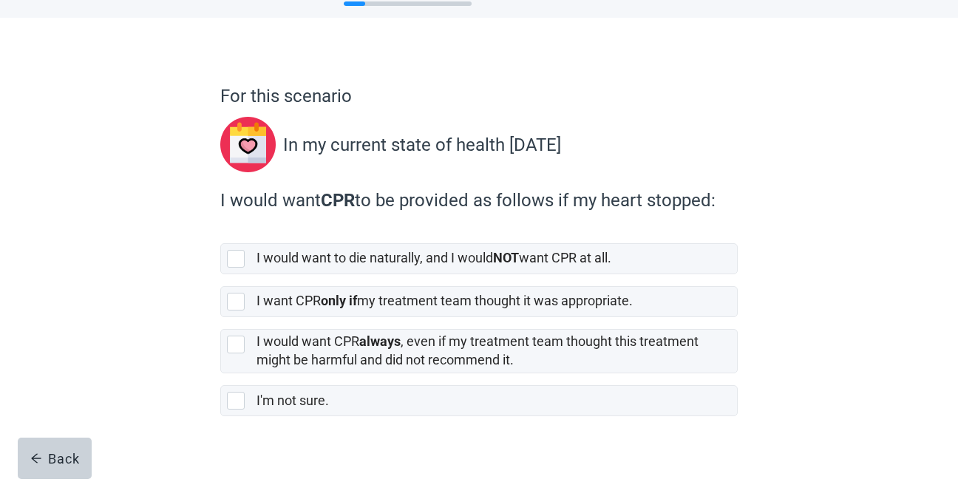
scroll to position [79, 0]
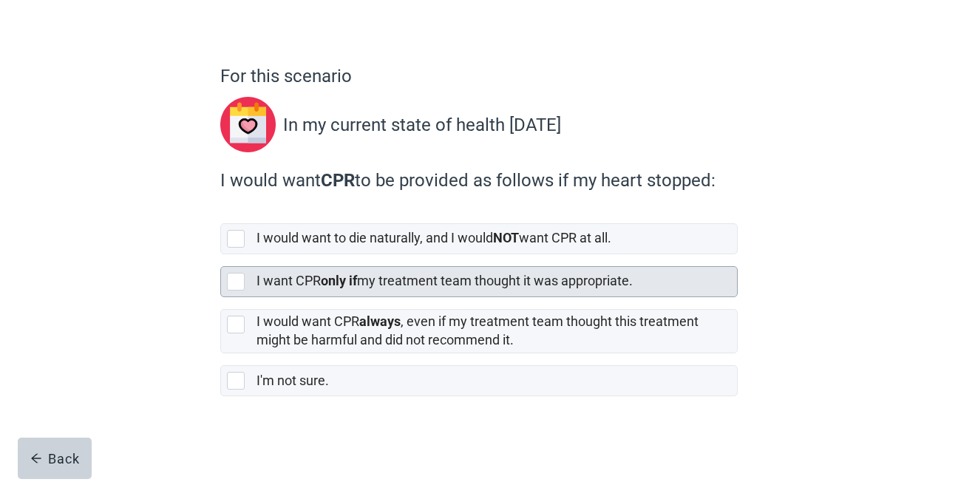
click at [237, 283] on div "[object Object], checkbox, not selected" at bounding box center [236, 282] width 18 height 18
click at [221, 255] on input "I want CPR only if my treatment team thought it was appropriate." at bounding box center [220, 254] width 1 height 1
checkbox input "true"
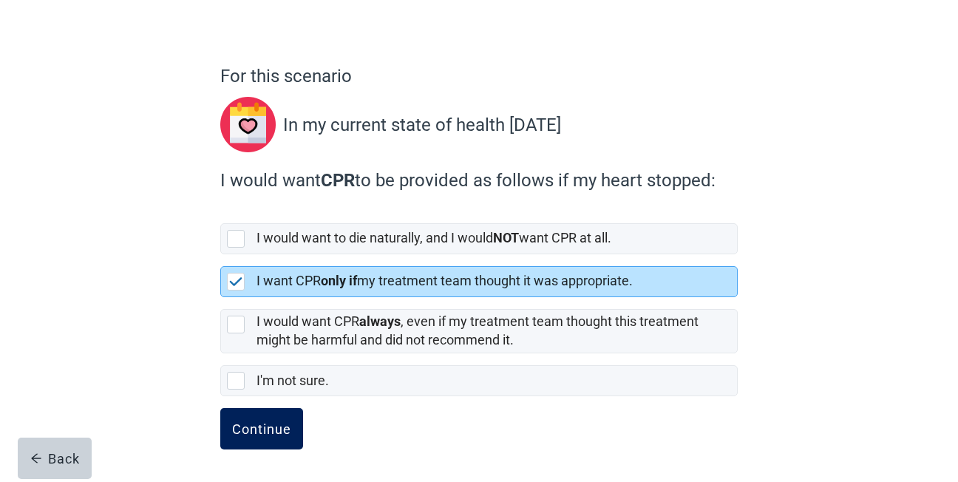
click at [270, 429] on div "Continue" at bounding box center [261, 428] width 59 height 15
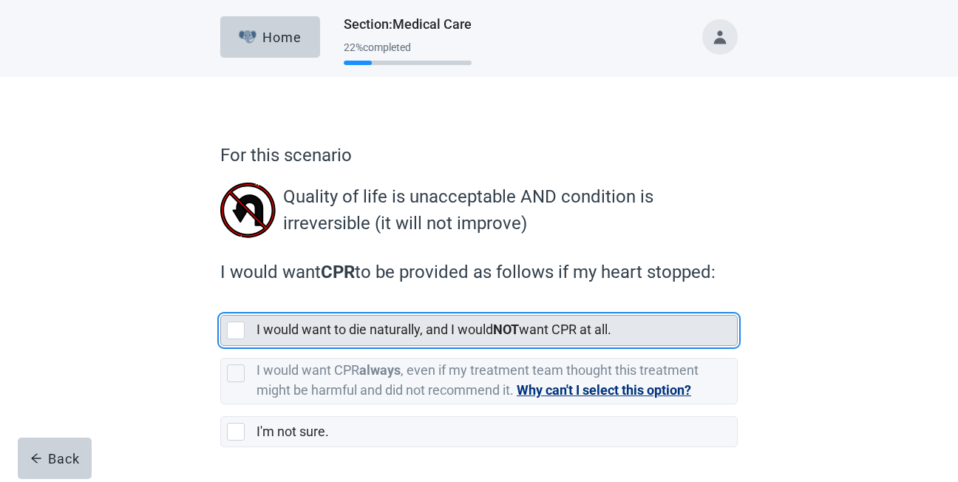
click at [235, 330] on div "[object Object], checkbox, not selected" at bounding box center [236, 330] width 18 height 18
click at [221, 304] on input "I would want to die naturally, and I would NOT want CPR at all." at bounding box center [220, 303] width 1 height 1
checkbox input "true"
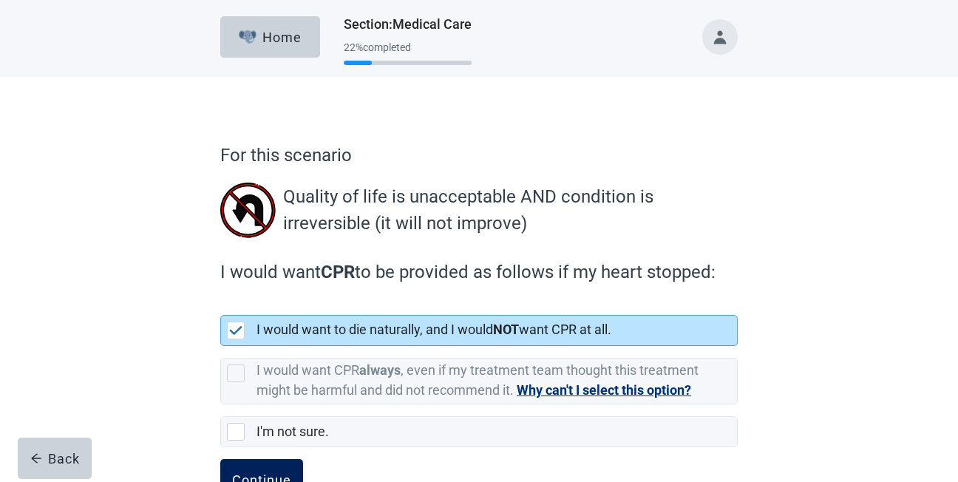
click at [265, 471] on button "Continue" at bounding box center [261, 479] width 83 height 41
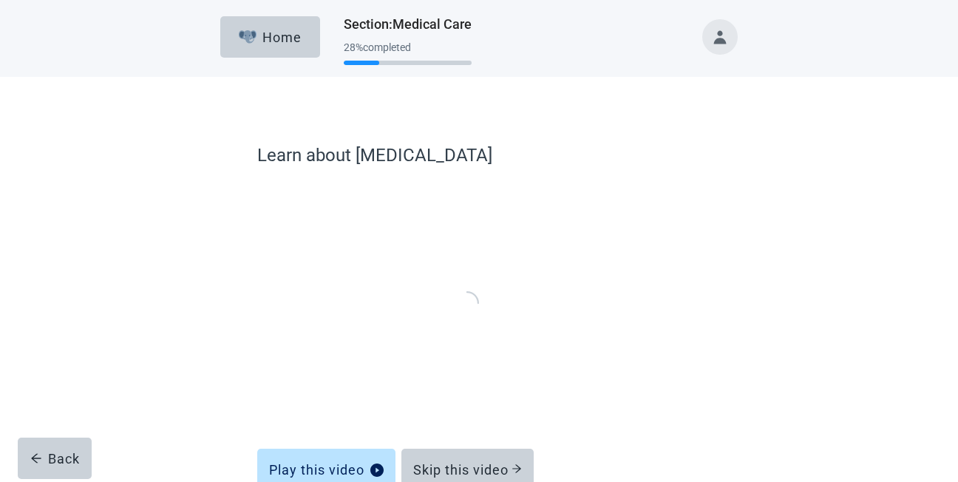
scroll to position [51, 0]
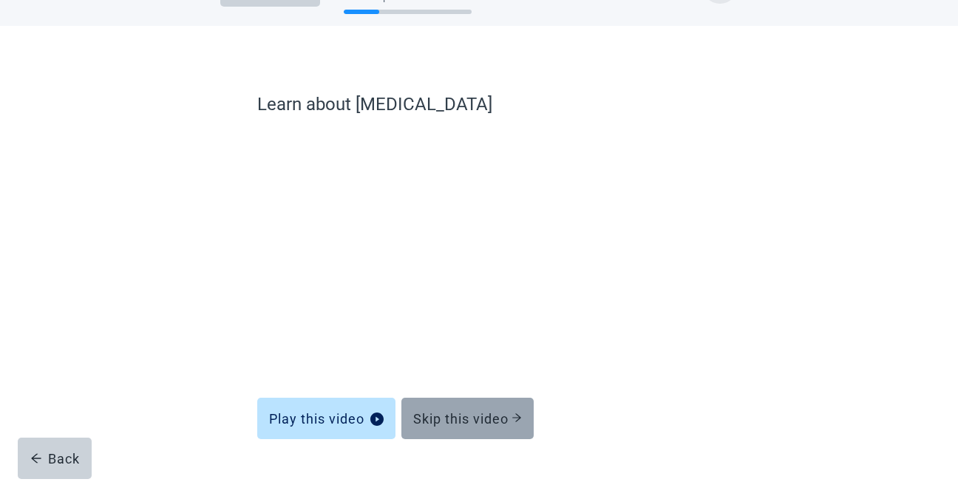
click at [475, 419] on div "Skip this video" at bounding box center [467, 418] width 109 height 15
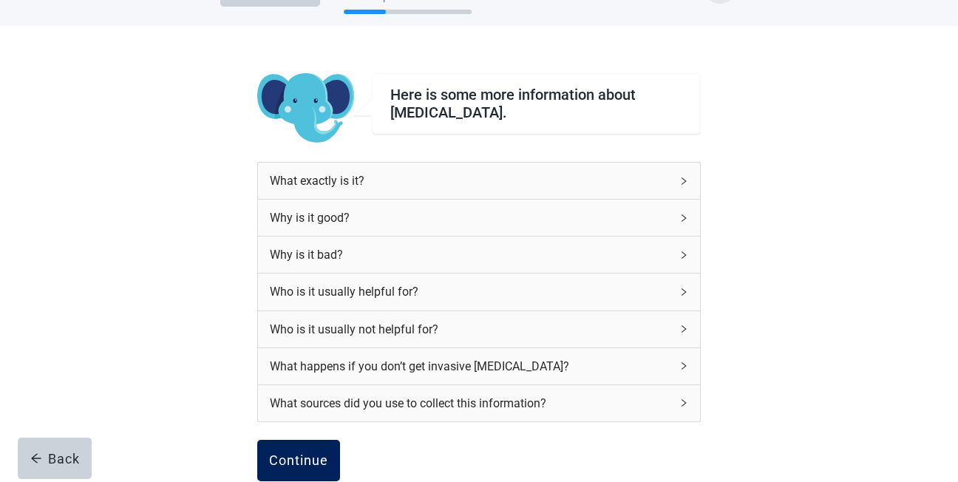
click at [305, 460] on div "Continue" at bounding box center [298, 460] width 59 height 15
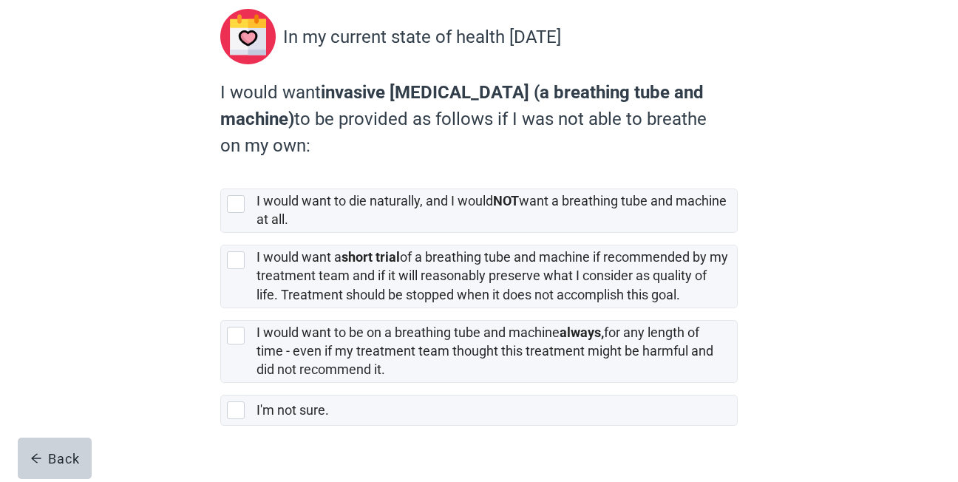
scroll to position [177, 0]
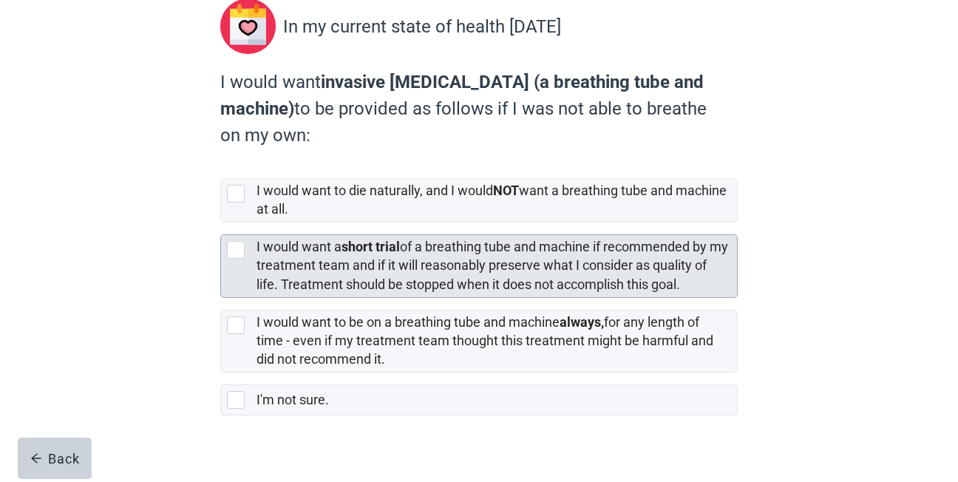
click at [235, 248] on div "[object Object], checkbox, not selected" at bounding box center [236, 250] width 18 height 18
click at [221, 223] on input "I would want a short trial of a breathing tube and machine if recommended by my…" at bounding box center [220, 222] width 1 height 1
checkbox input "true"
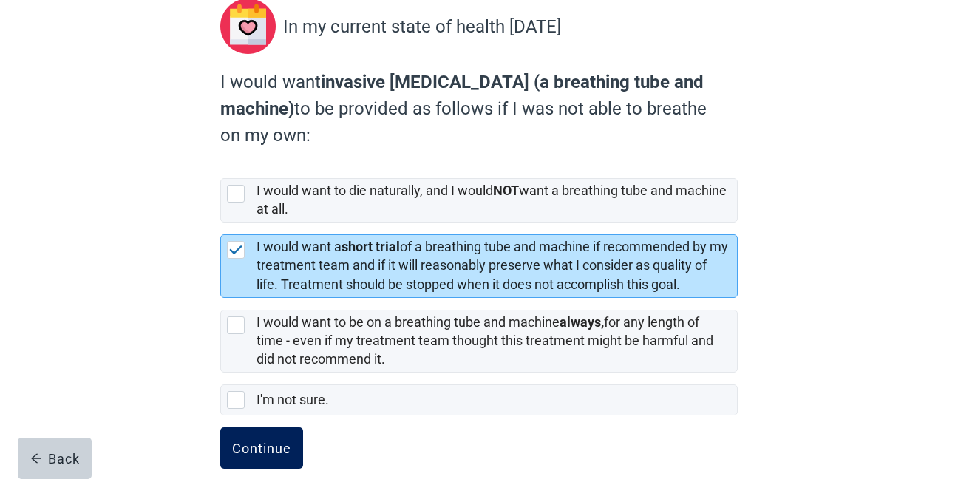
click at [268, 455] on div "Continue" at bounding box center [261, 447] width 59 height 15
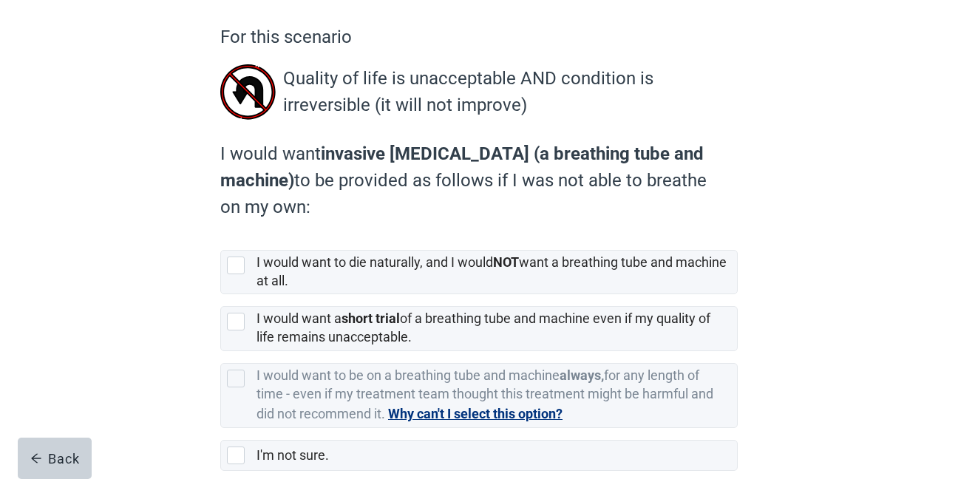
scroll to position [148, 0]
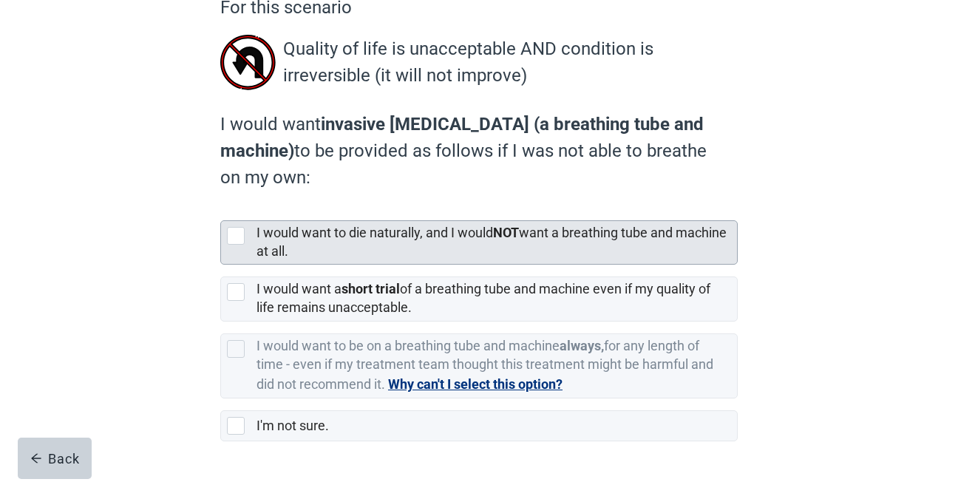
click at [240, 239] on div "[object Object], checkbox, not selected" at bounding box center [236, 236] width 18 height 18
click at [221, 209] on input "I would want to die naturally, and I would NOT want a breathing tube and machin…" at bounding box center [220, 208] width 1 height 1
checkbox input "true"
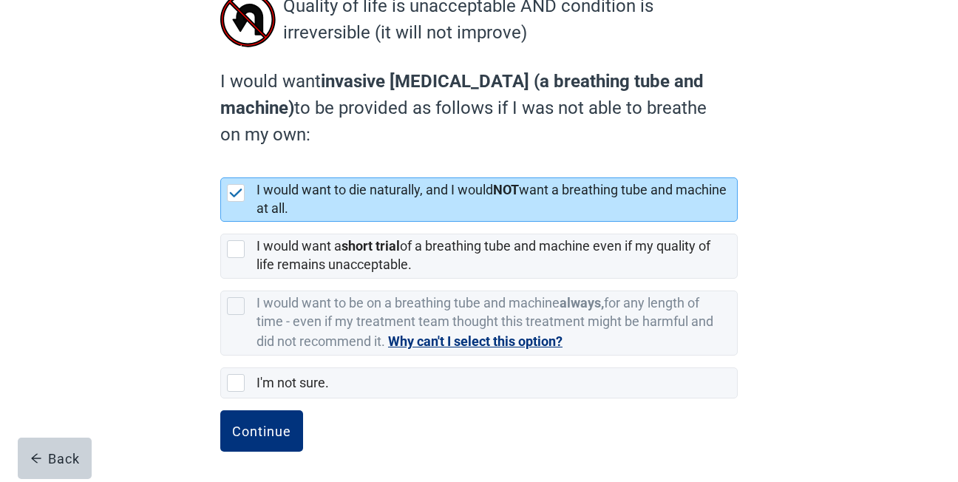
scroll to position [193, 0]
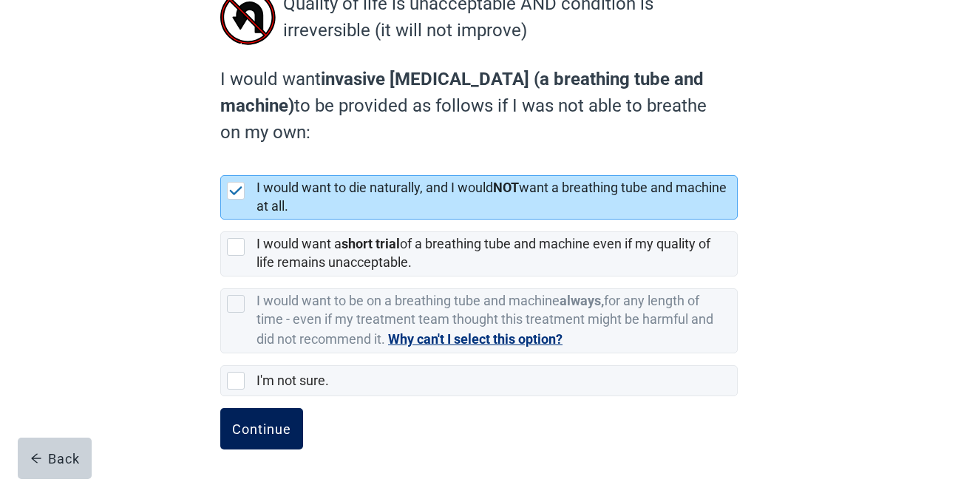
click at [268, 432] on div "Continue" at bounding box center [261, 428] width 59 height 15
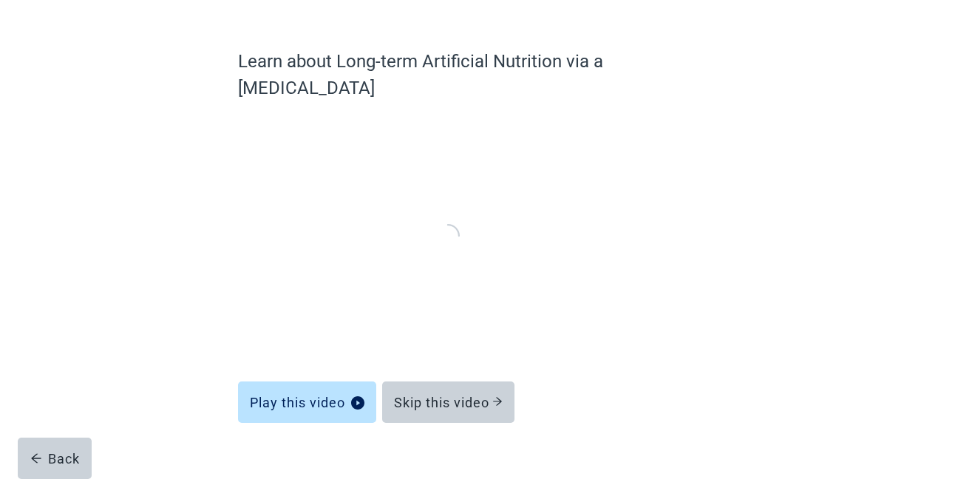
scroll to position [88, 0]
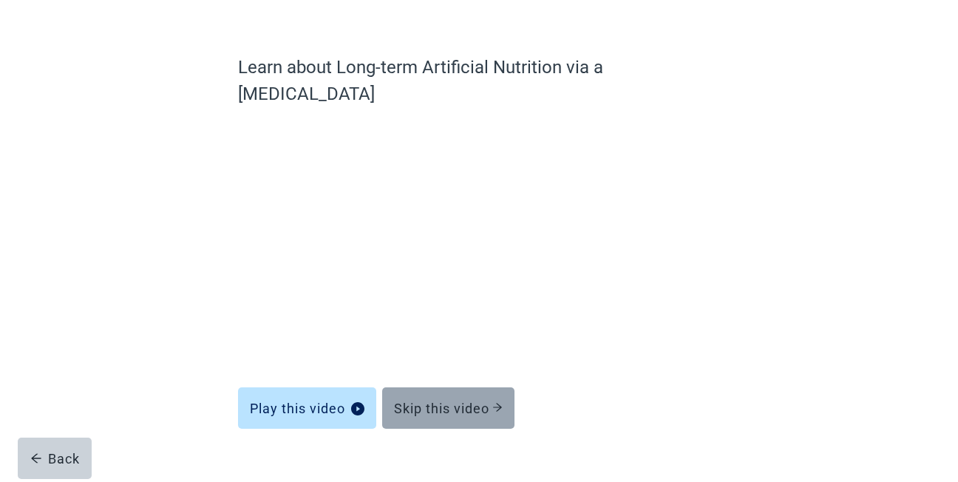
click at [431, 401] on div "Skip this video" at bounding box center [448, 408] width 109 height 15
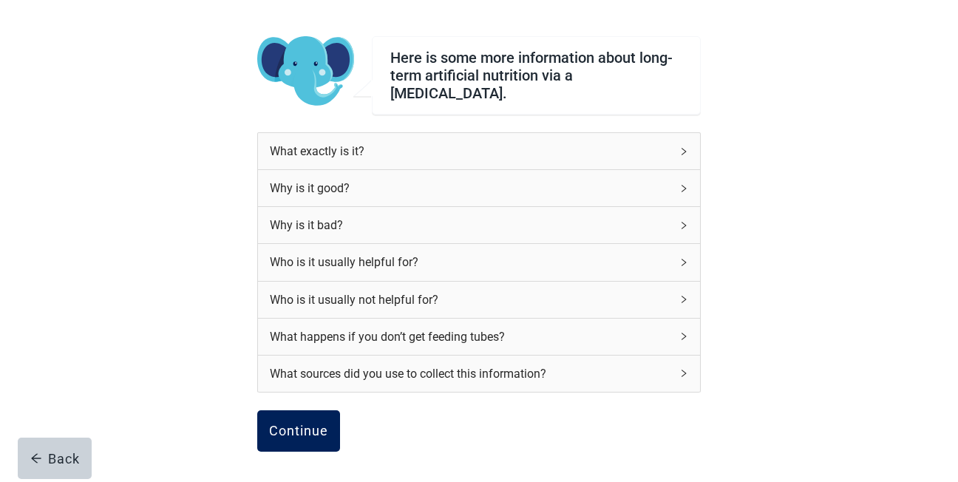
click at [313, 426] on div "Continue" at bounding box center [298, 430] width 59 height 15
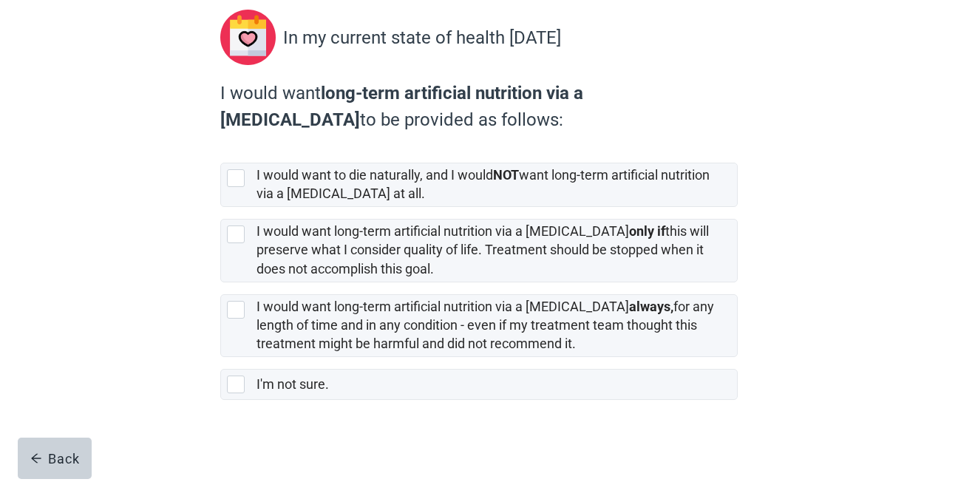
scroll to position [170, 0]
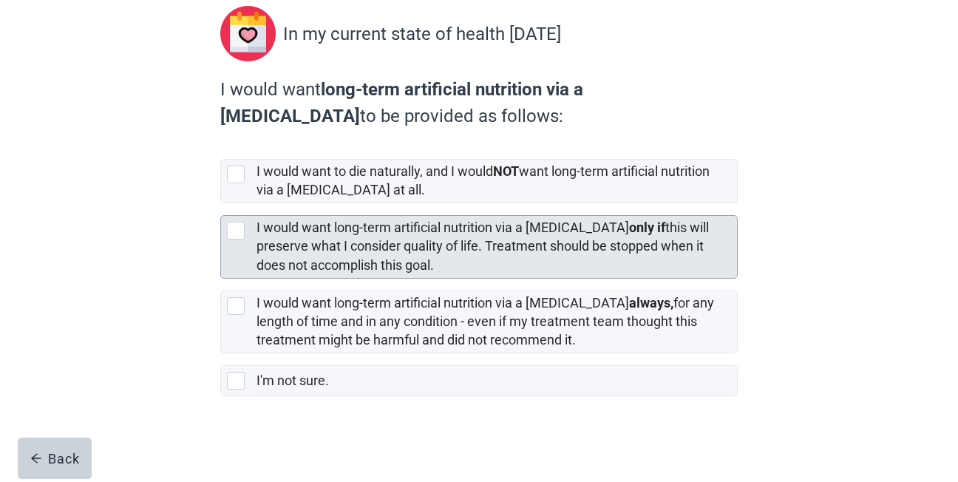
click at [240, 231] on div "[object Object], checkbox, not selected" at bounding box center [236, 231] width 18 height 18
click at [221, 204] on input "I would want long-term artificial nutrition via a [MEDICAL_DATA] only if this w…" at bounding box center [220, 203] width 1 height 1
checkbox input "true"
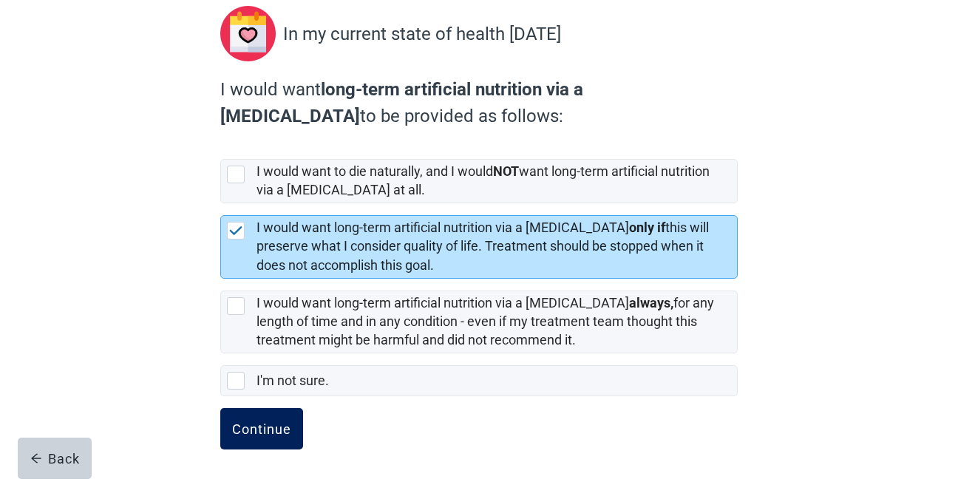
click at [265, 430] on div "Continue" at bounding box center [261, 428] width 59 height 15
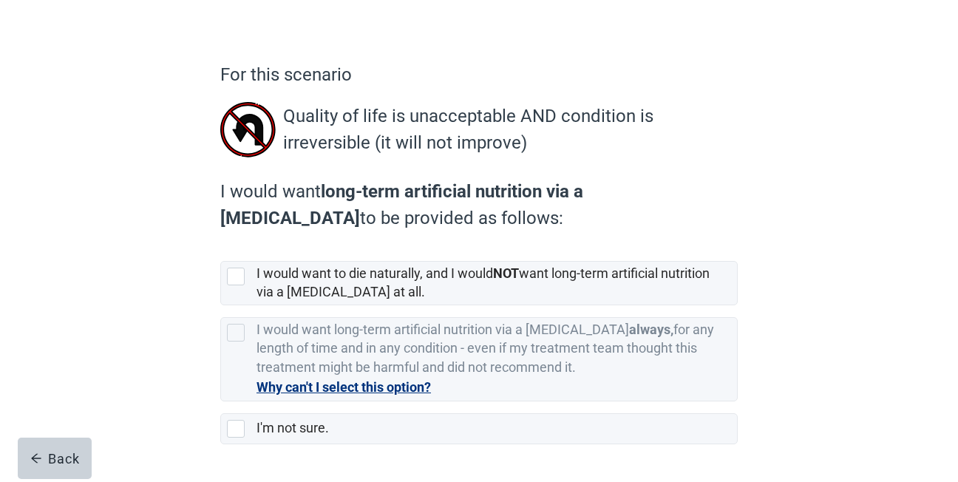
scroll to position [89, 0]
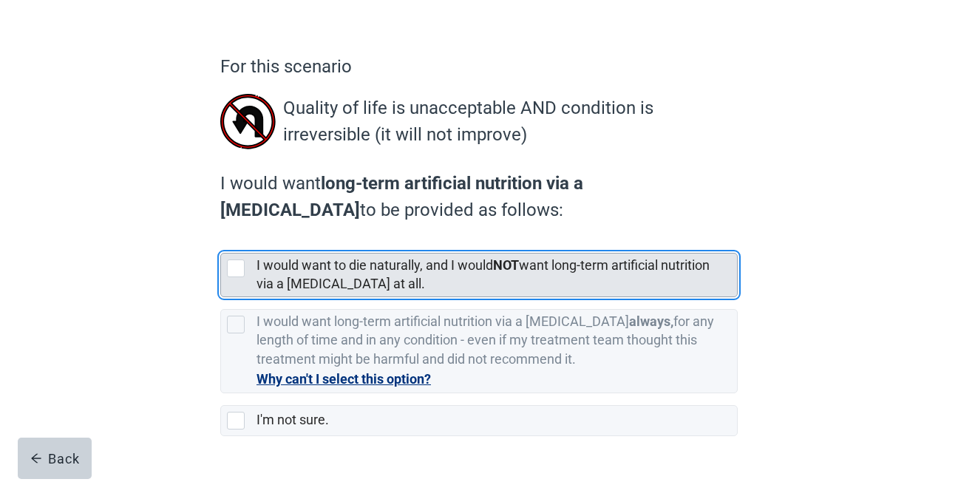
click at [238, 269] on div "[object Object], checkbox, not selected" at bounding box center [236, 268] width 18 height 18
click at [221, 242] on input "I would want to die naturally, and I would NOT want long-term artificial nutrit…" at bounding box center [220, 241] width 1 height 1
checkbox input "true"
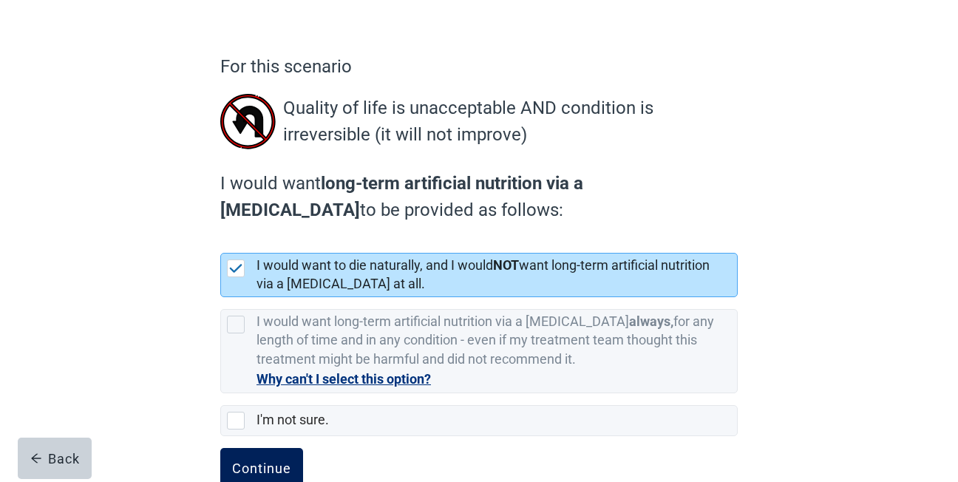
click at [273, 470] on div "Continue" at bounding box center [261, 468] width 59 height 15
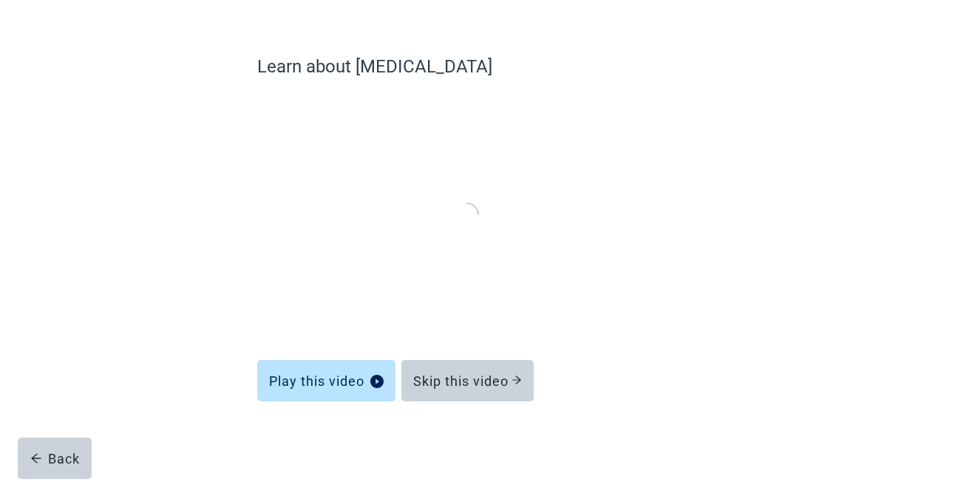
scroll to position [88, 0]
click at [476, 381] on div "Skip this video" at bounding box center [467, 381] width 109 height 15
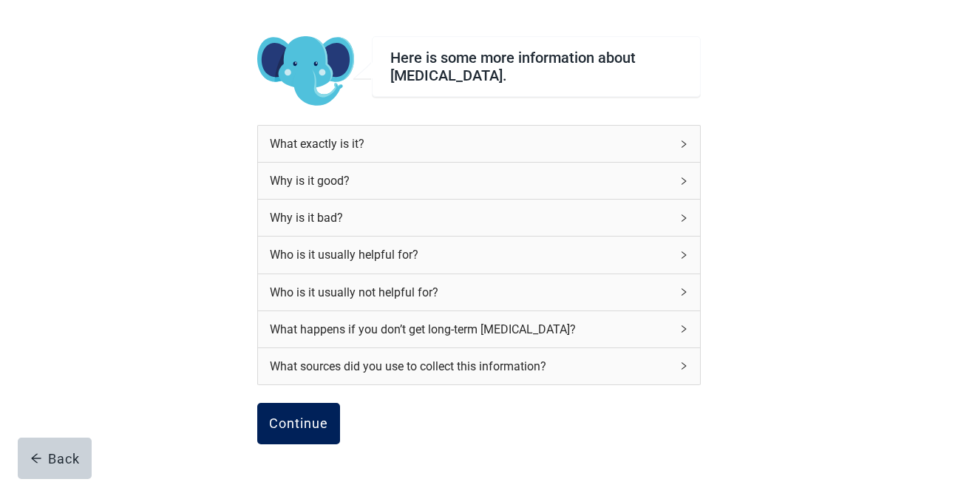
click at [296, 426] on div "Continue" at bounding box center [298, 423] width 59 height 15
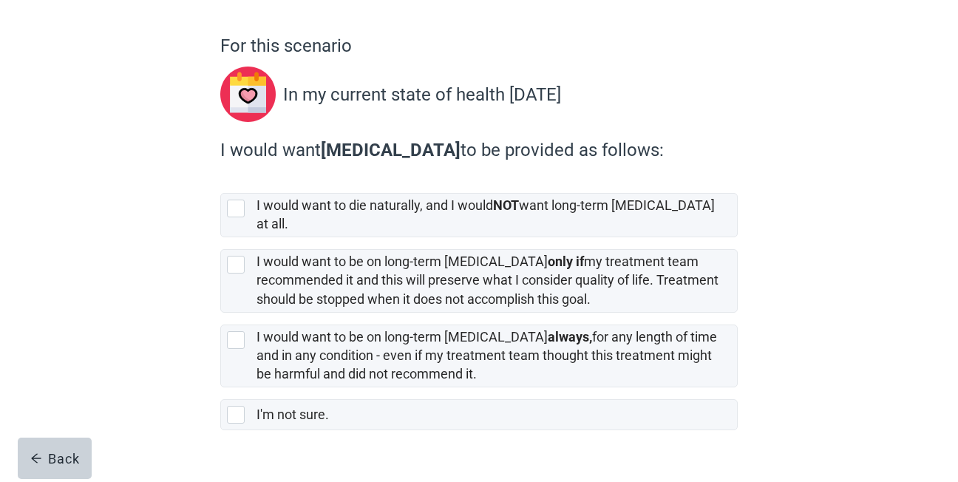
scroll to position [118, 0]
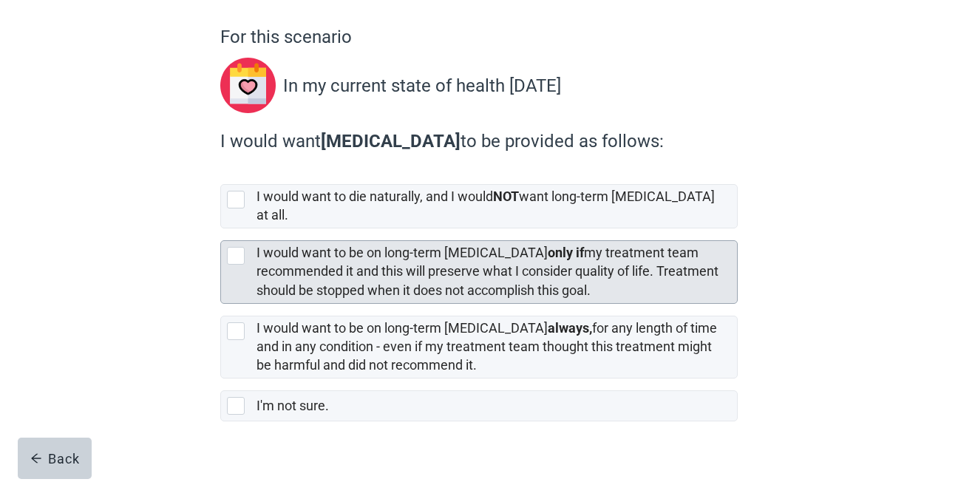
click at [236, 247] on div "[object Object], checkbox, not selected" at bounding box center [236, 256] width 18 height 18
click at [221, 229] on input "I would want to be on long-term [MEDICAL_DATA] only if my treatment team recomm…" at bounding box center [220, 228] width 1 height 1
checkbox input "true"
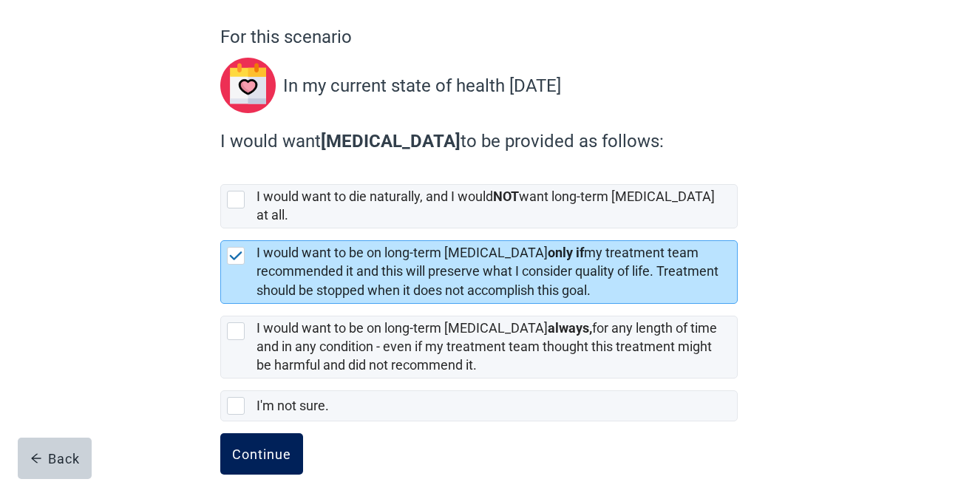
click at [262, 452] on button "Continue" at bounding box center [261, 453] width 83 height 41
click at [265, 446] on div "Continue" at bounding box center [261, 453] width 59 height 15
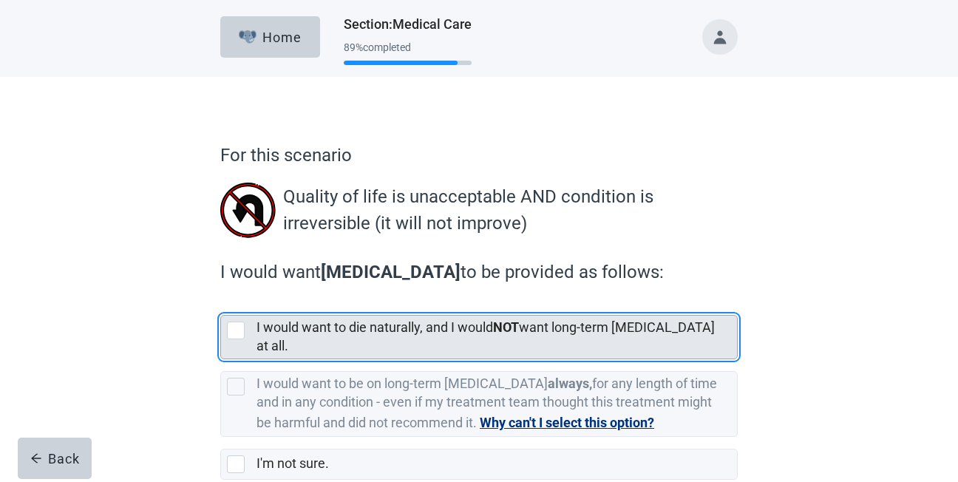
click at [242, 329] on div "[object Object], checkbox, not selected" at bounding box center [236, 330] width 18 height 18
click at [221, 304] on input "I would want to die naturally, and I would NOT want long-term [MEDICAL_DATA] at…" at bounding box center [220, 303] width 1 height 1
checkbox input "true"
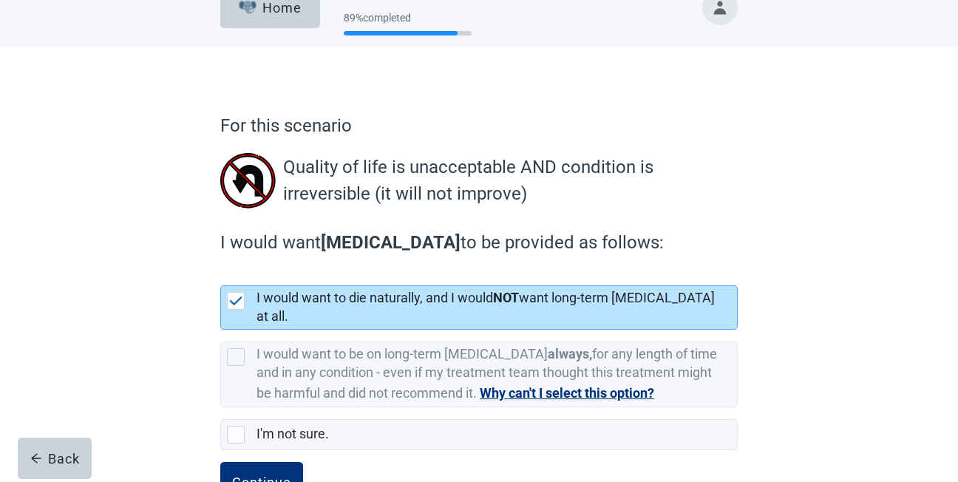
scroll to position [59, 0]
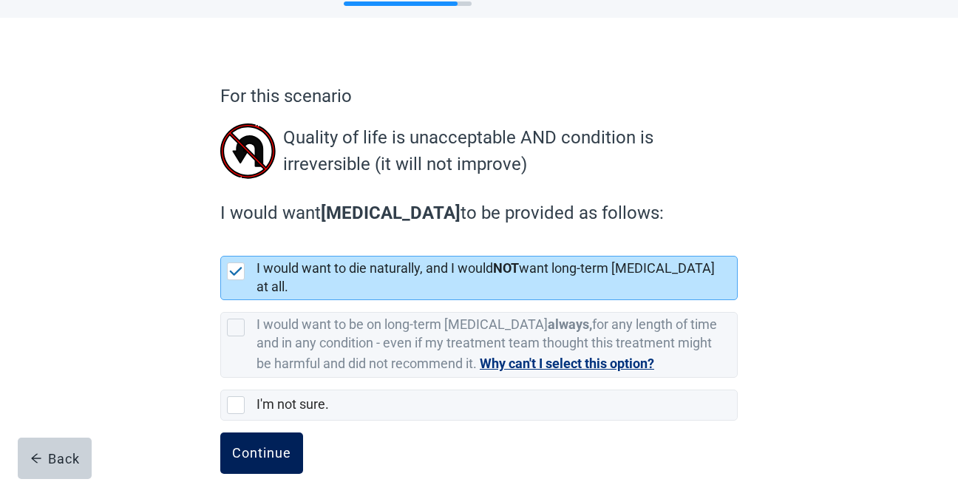
click at [270, 446] on div "Continue" at bounding box center [261, 453] width 59 height 15
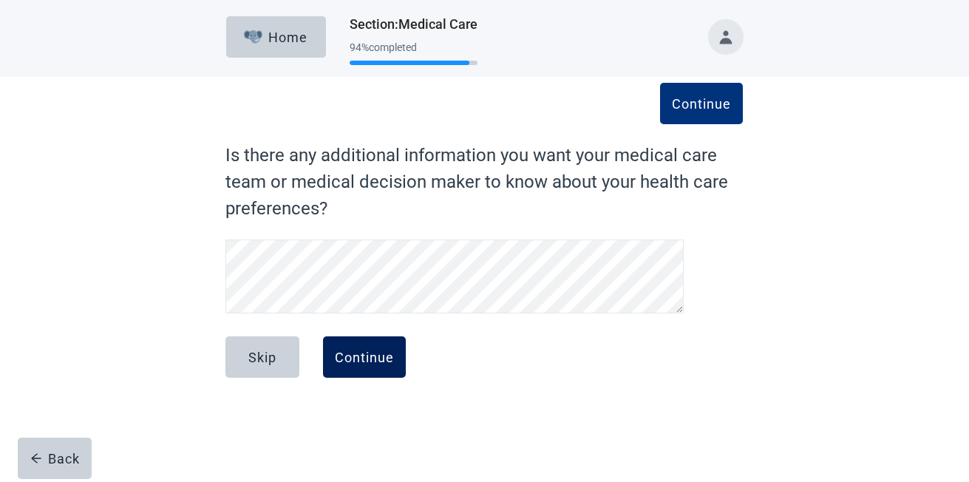
click at [363, 358] on div "Continue" at bounding box center [364, 357] width 59 height 15
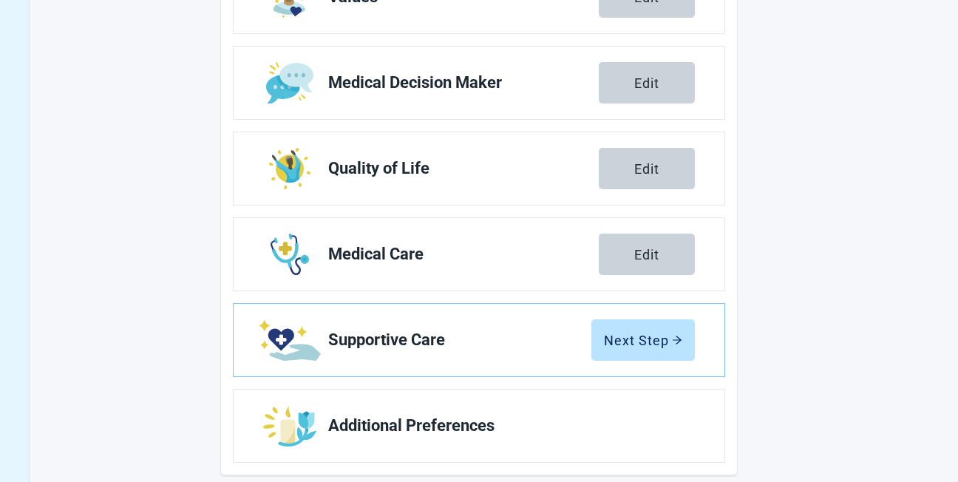
scroll to position [296, 0]
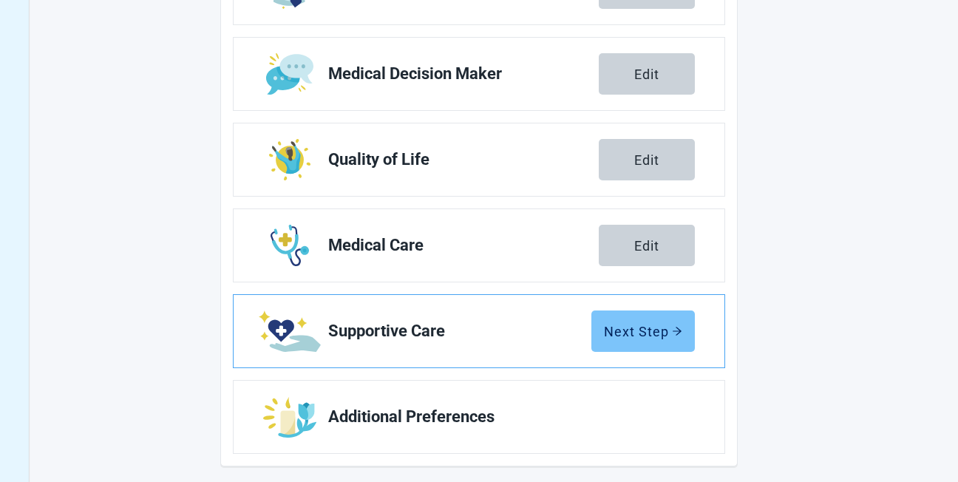
click at [632, 330] on div "Next Step" at bounding box center [643, 331] width 78 height 15
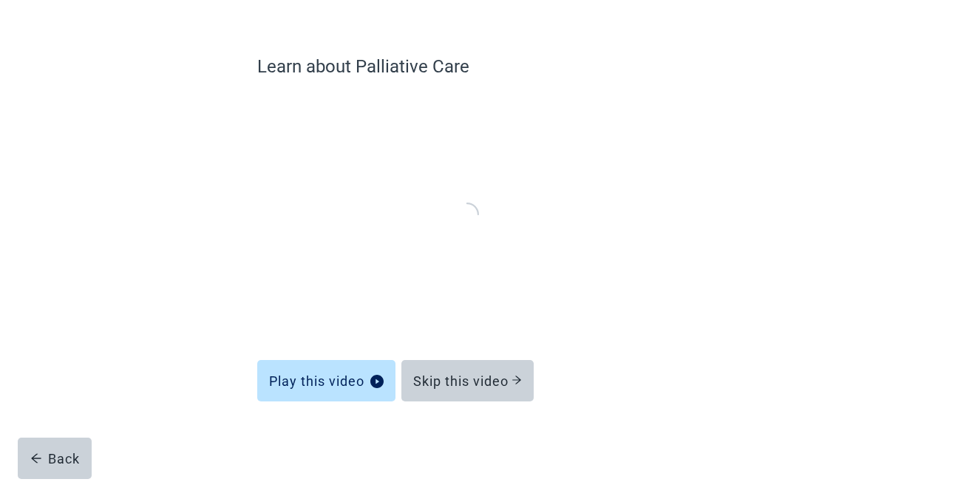
scroll to position [88, 0]
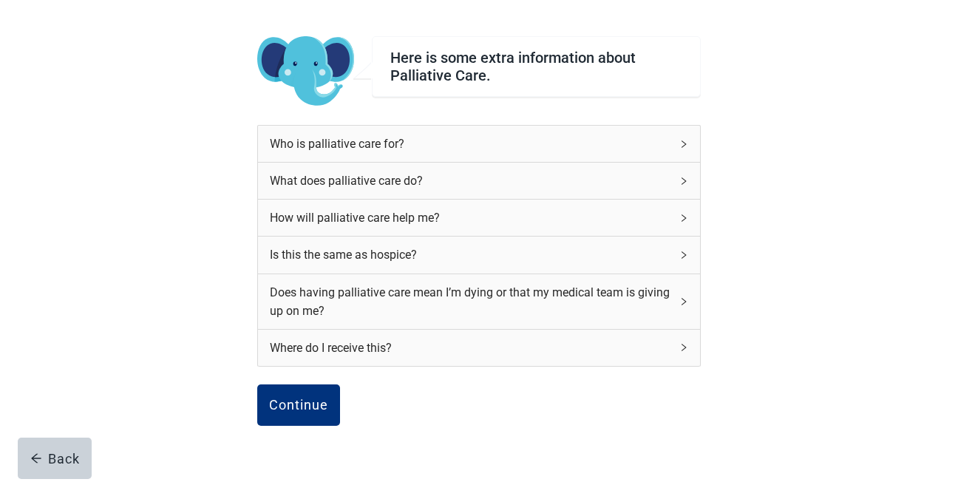
scroll to position [168, 0]
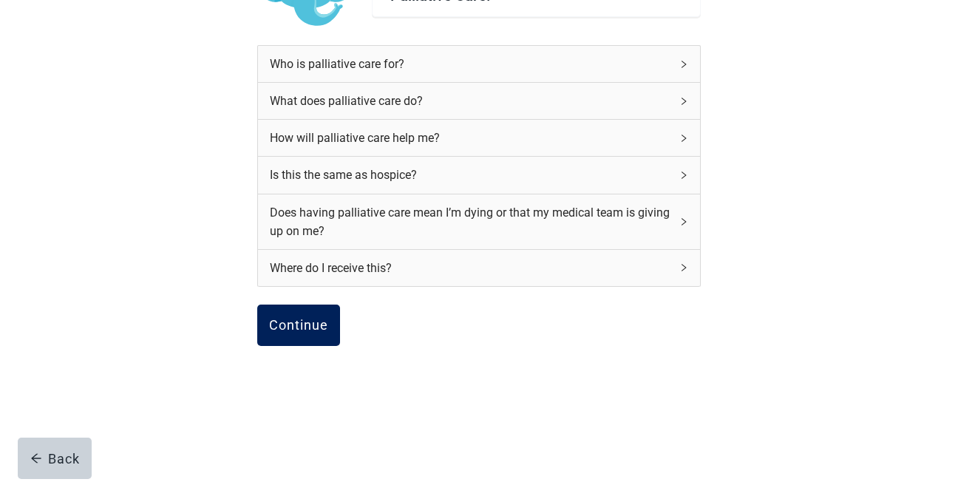
click at [296, 328] on div "Continue" at bounding box center [298, 325] width 59 height 15
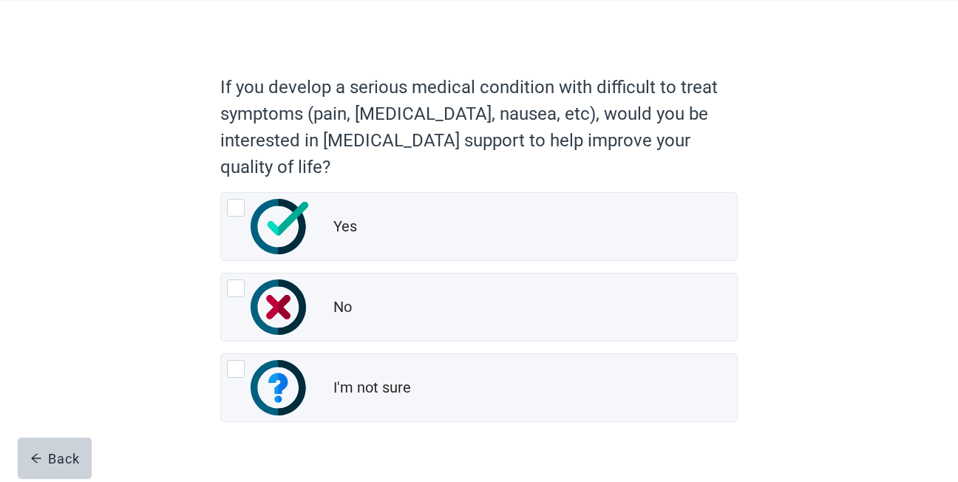
scroll to position [89, 0]
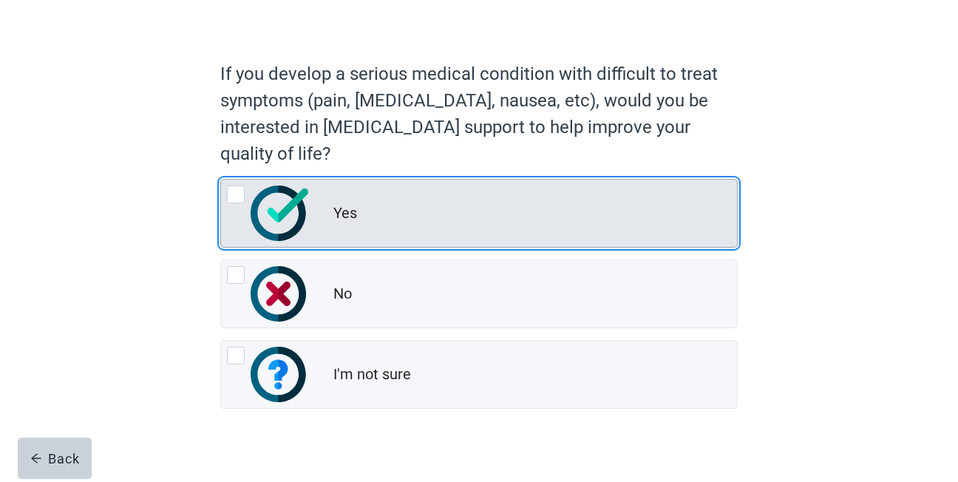
click at [237, 197] on div "Yes, radio button, not checked" at bounding box center [236, 194] width 18 height 18
click at [221, 180] on input "Yes" at bounding box center [220, 179] width 1 height 1
radio input "true"
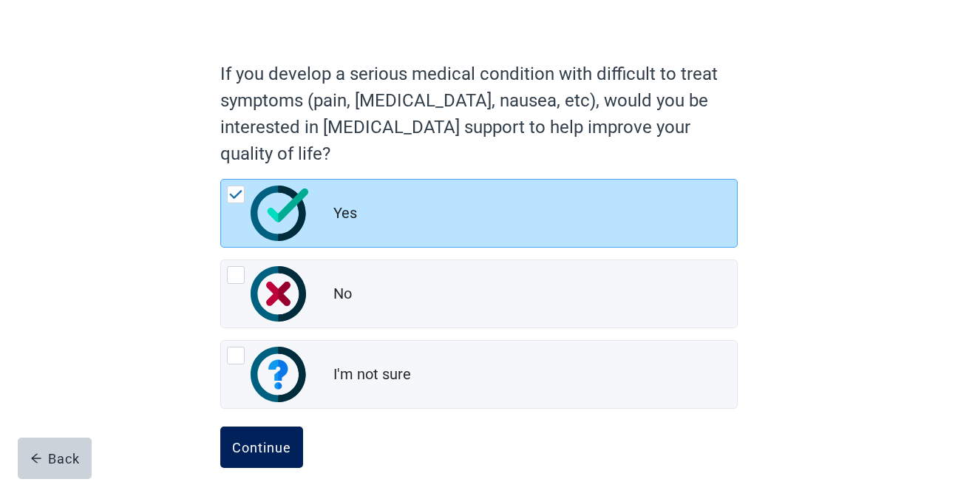
click at [266, 453] on div "Continue" at bounding box center [261, 447] width 59 height 15
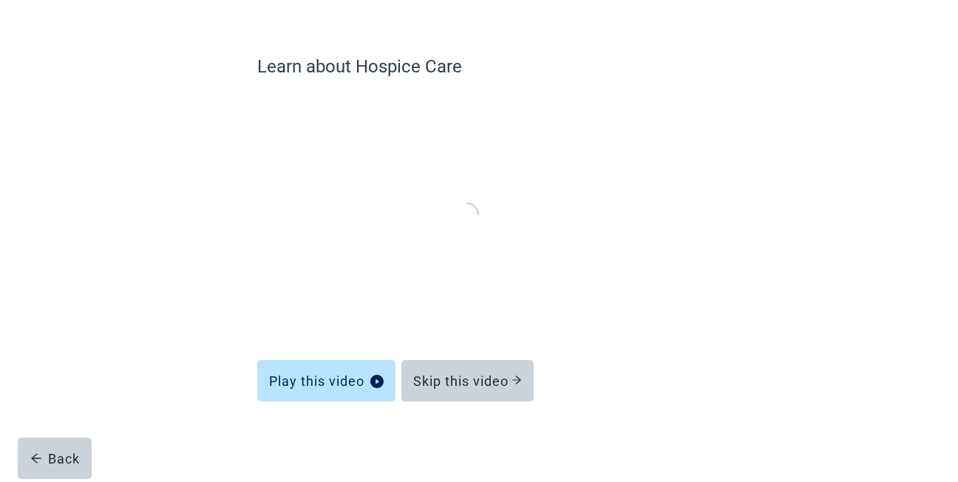
scroll to position [88, 0]
click at [469, 384] on div "Skip this video" at bounding box center [467, 381] width 109 height 15
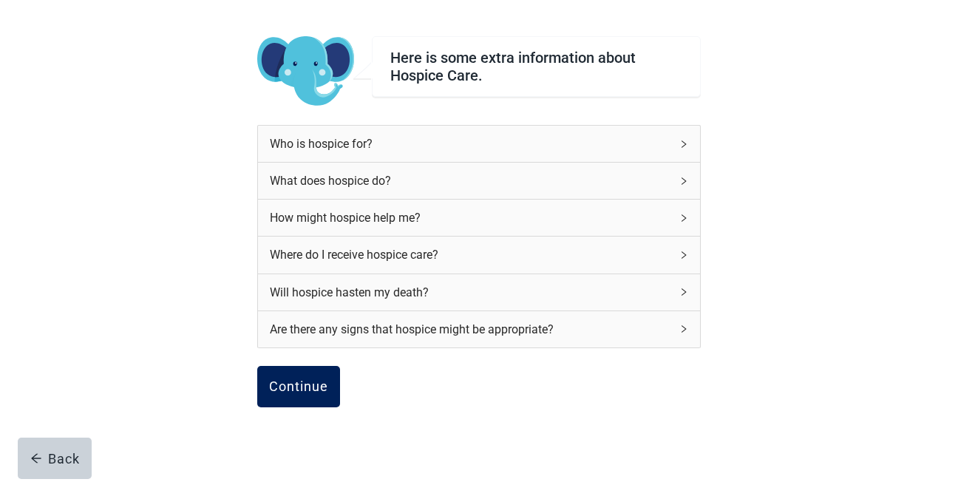
click at [296, 384] on div "Continue" at bounding box center [298, 386] width 59 height 15
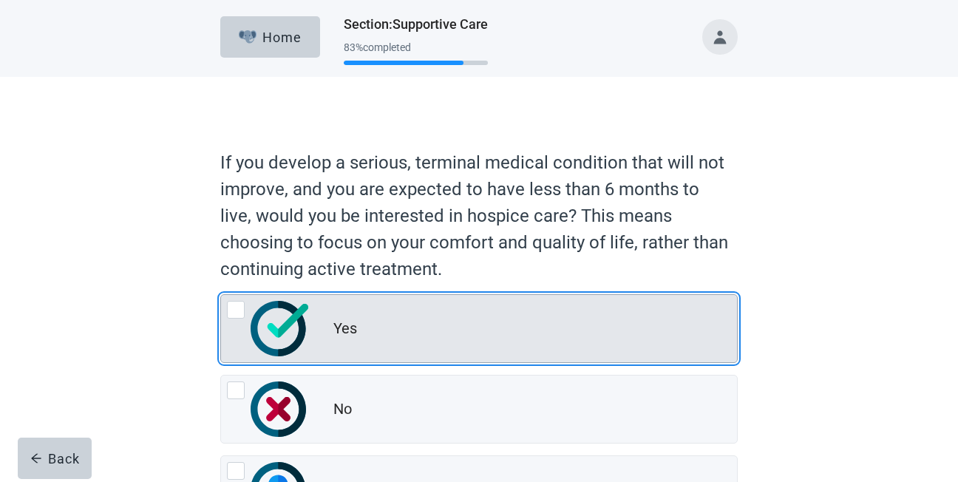
click at [242, 311] on div "Yes, radio button, not checked" at bounding box center [236, 310] width 18 height 18
click at [221, 295] on input "Yes" at bounding box center [220, 294] width 1 height 1
radio input "true"
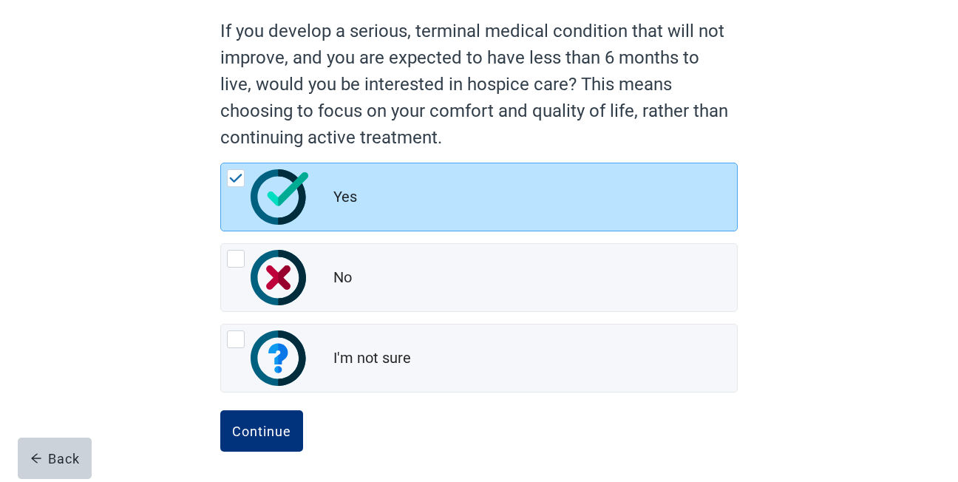
scroll to position [134, 0]
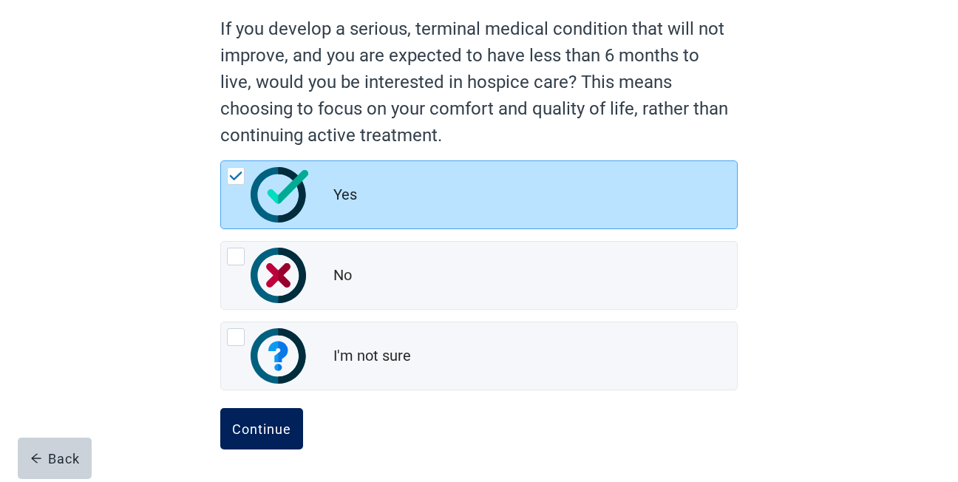
click at [261, 435] on div "Continue" at bounding box center [261, 428] width 59 height 15
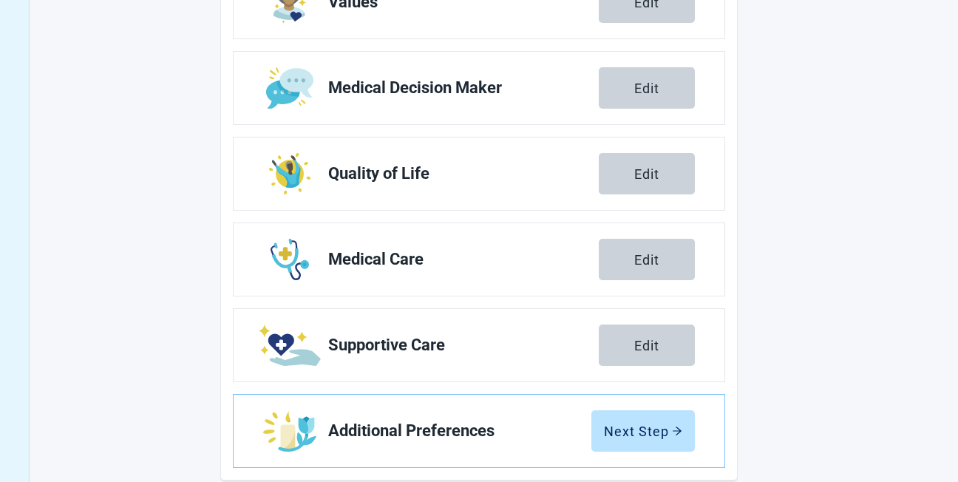
scroll to position [304, 0]
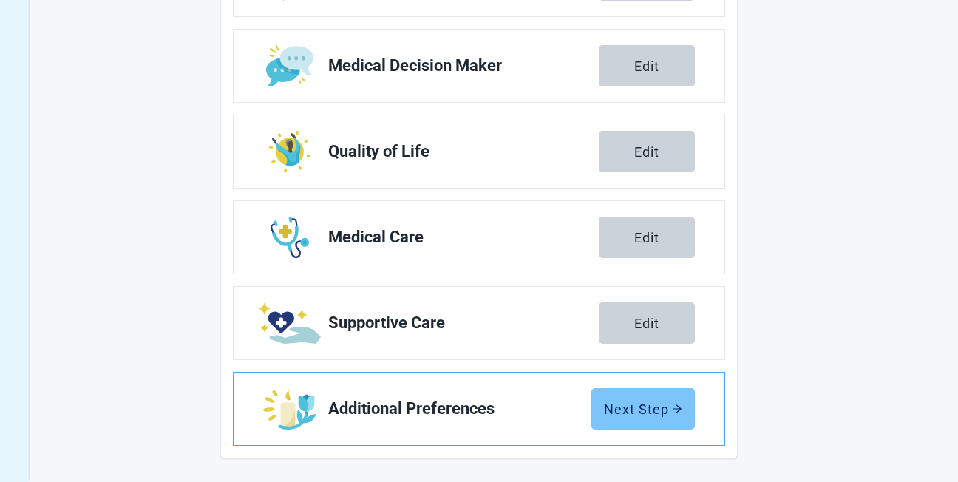
click at [646, 413] on div "Next Step" at bounding box center [643, 408] width 78 height 15
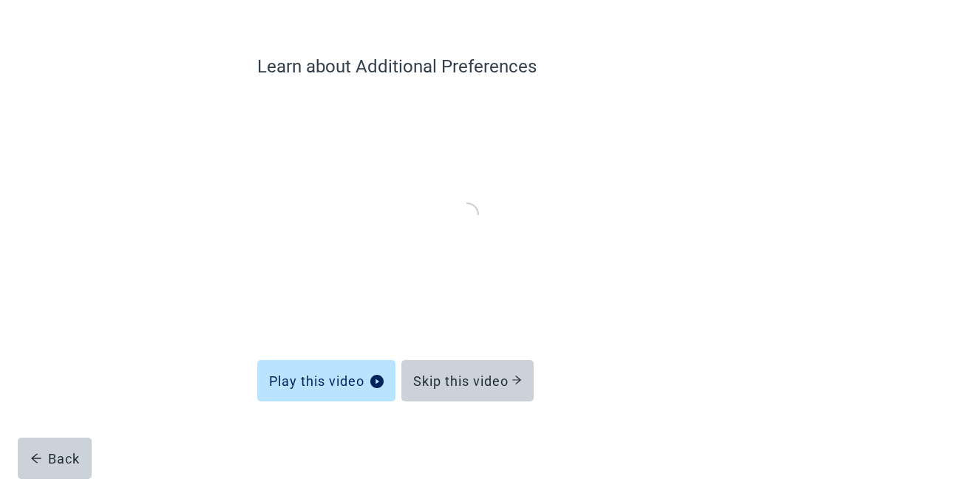
scroll to position [88, 0]
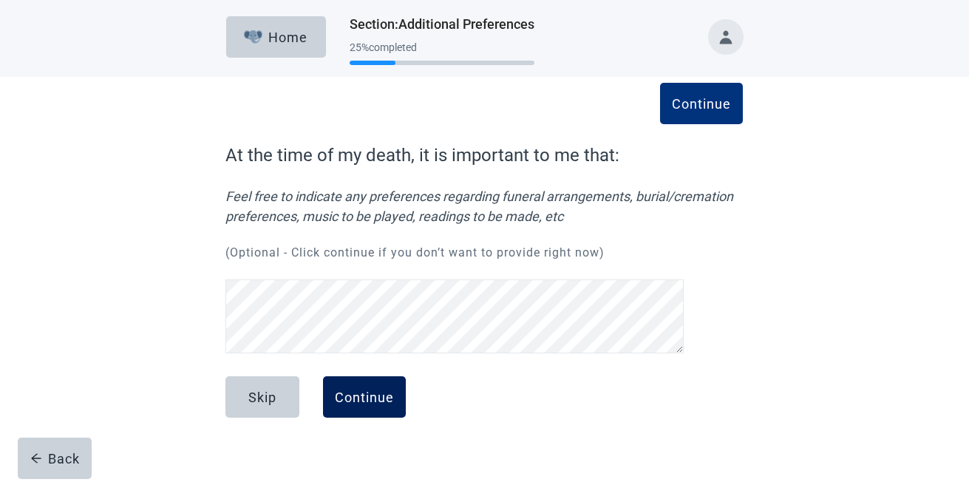
click at [368, 400] on div "Continue" at bounding box center [364, 396] width 59 height 15
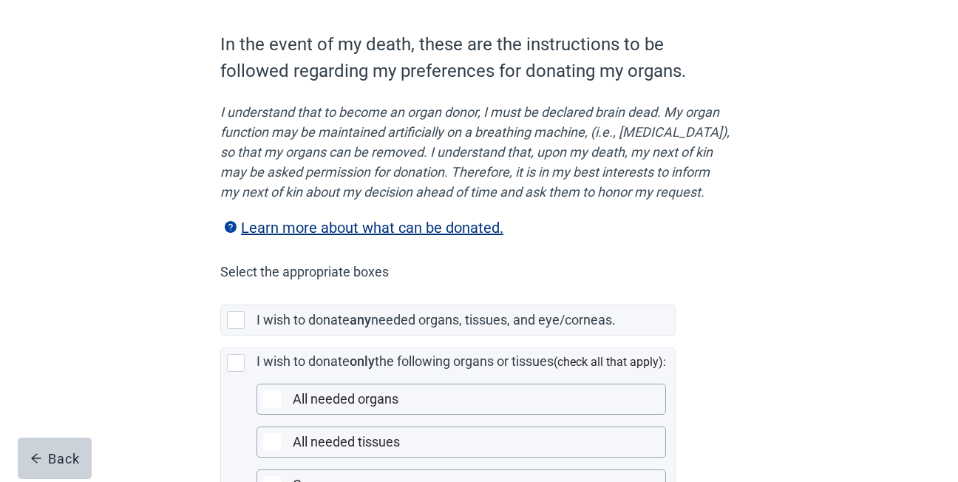
scroll to position [148, 0]
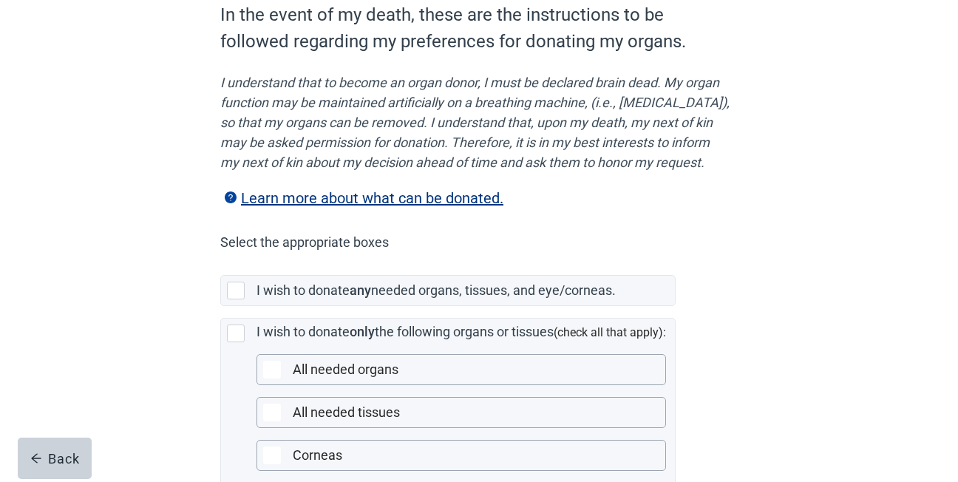
click at [367, 207] on label "Learn more about what can be donated." at bounding box center [361, 198] width 283 height 18
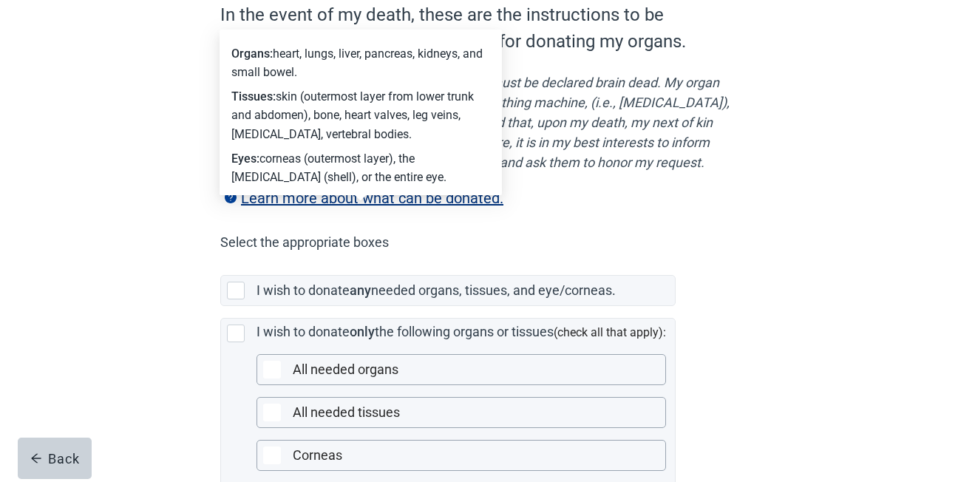
click at [367, 207] on label "Learn more about what can be donated." at bounding box center [361, 198] width 283 height 18
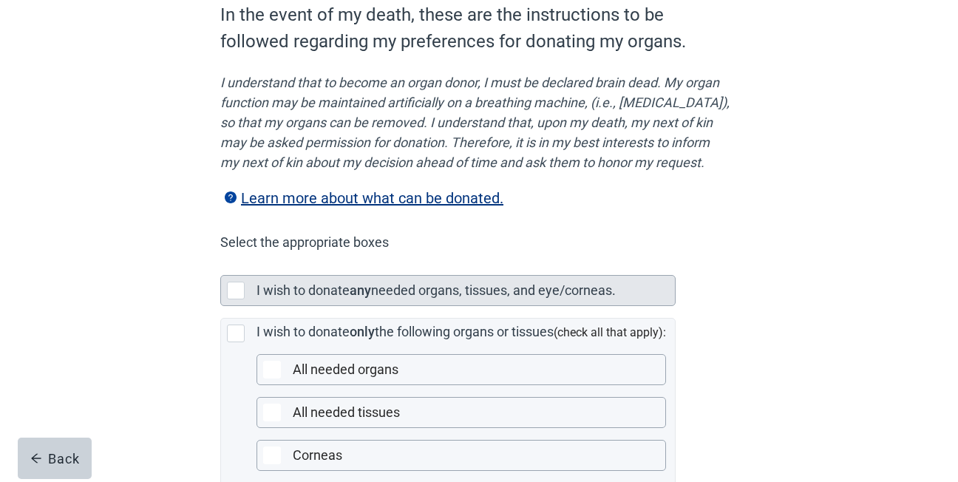
click at [236, 299] on div "Main content" at bounding box center [236, 291] width 18 height 18
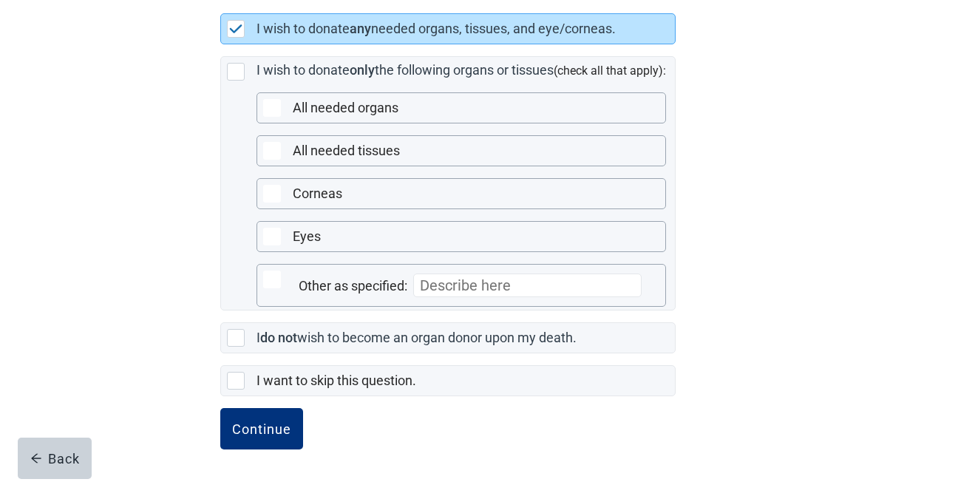
scroll to position [429, 0]
click at [263, 432] on div "Continue" at bounding box center [261, 428] width 59 height 15
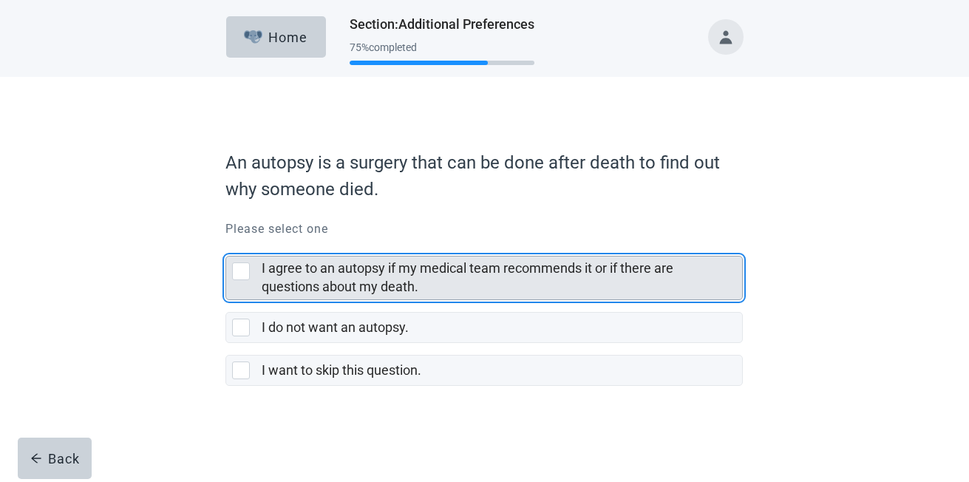
click at [240, 273] on div "I agree to an autopsy if my medical team recommends it or if there are question…" at bounding box center [241, 271] width 18 height 18
click at [226, 245] on input "I agree to an autopsy if my medical team recommends it or if there are question…" at bounding box center [225, 244] width 1 height 1
checkbox input "true"
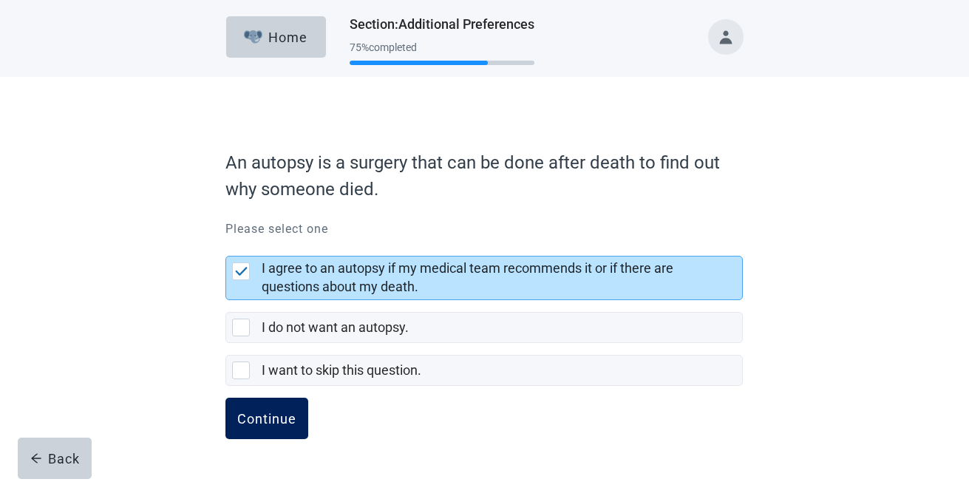
click at [265, 420] on div "Continue" at bounding box center [266, 418] width 59 height 15
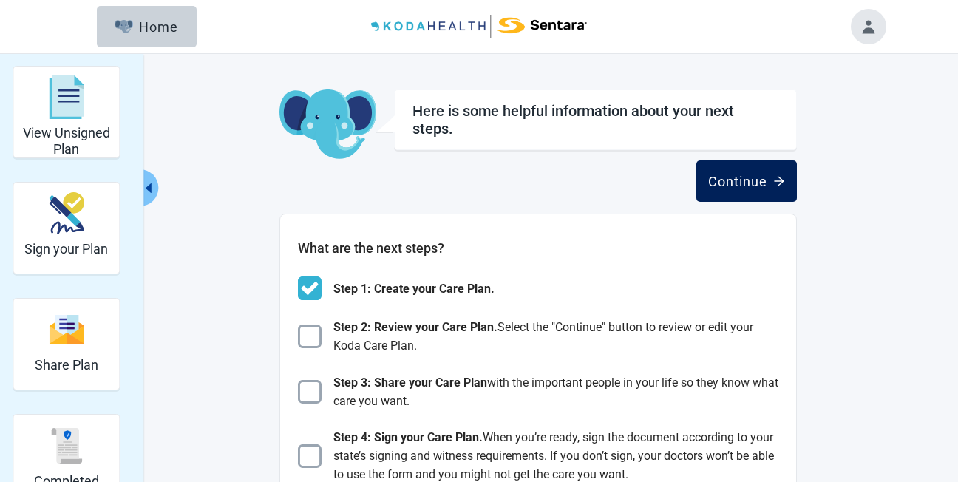
click at [748, 188] on div "Continue" at bounding box center [746, 181] width 77 height 15
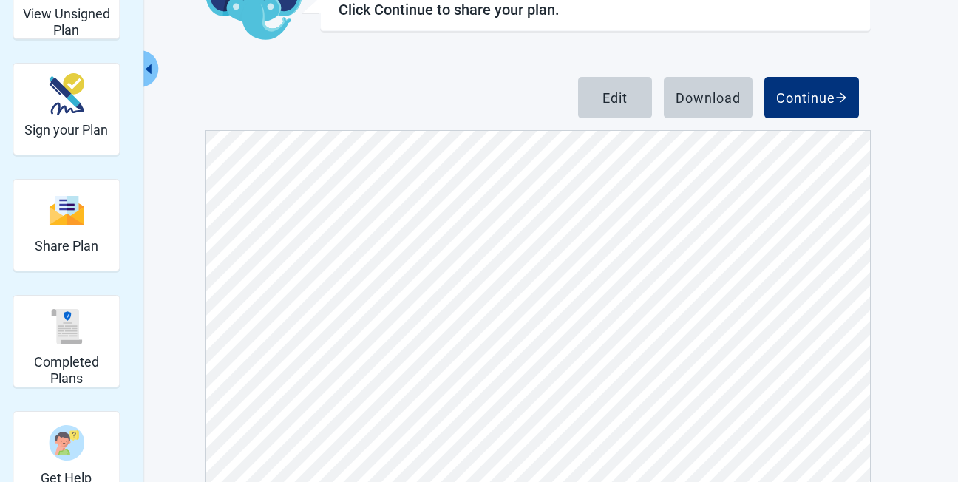
scroll to position [3038, 0]
click at [811, 98] on div "Continue" at bounding box center [811, 97] width 71 height 15
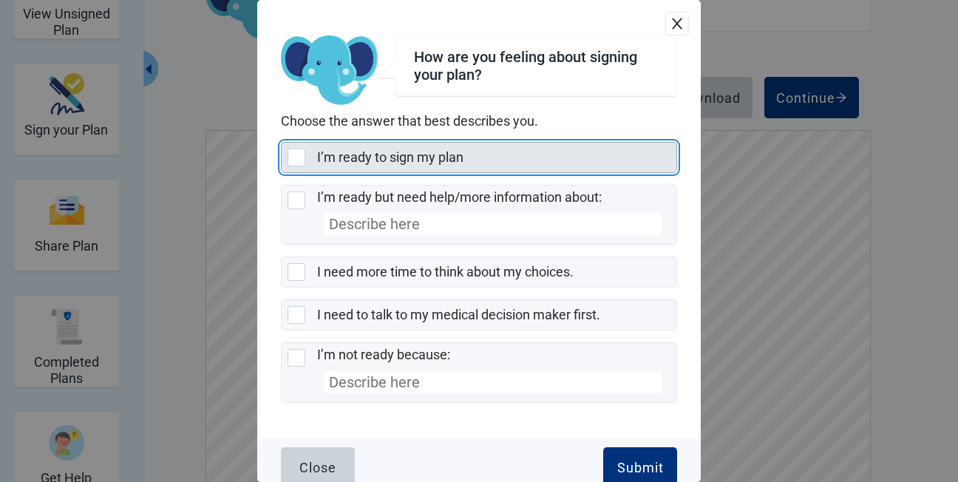
click at [296, 157] on div "I’m ready to sign my plan, checkbox, not selected" at bounding box center [296, 158] width 18 height 18
click at [282, 143] on input "I’m ready to sign my plan" at bounding box center [281, 142] width 1 height 1
checkbox input "true"
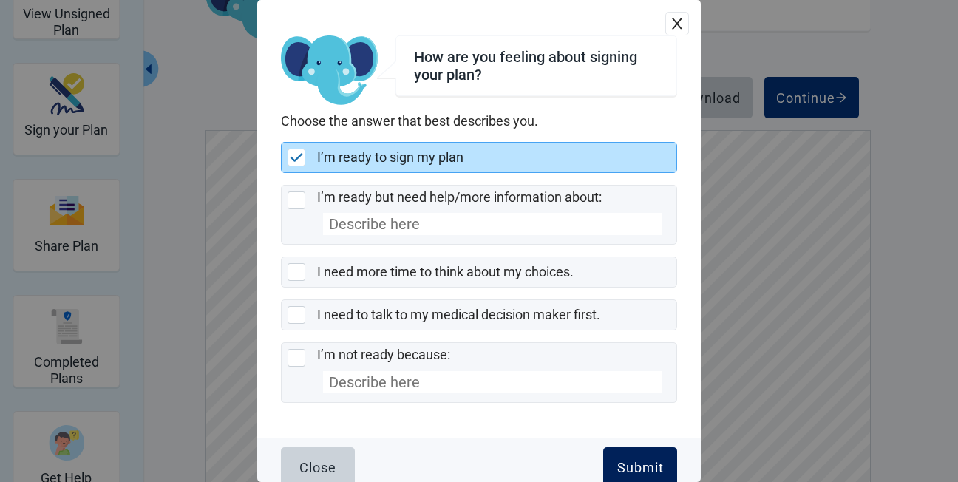
click at [627, 473] on div "Submit" at bounding box center [640, 467] width 47 height 15
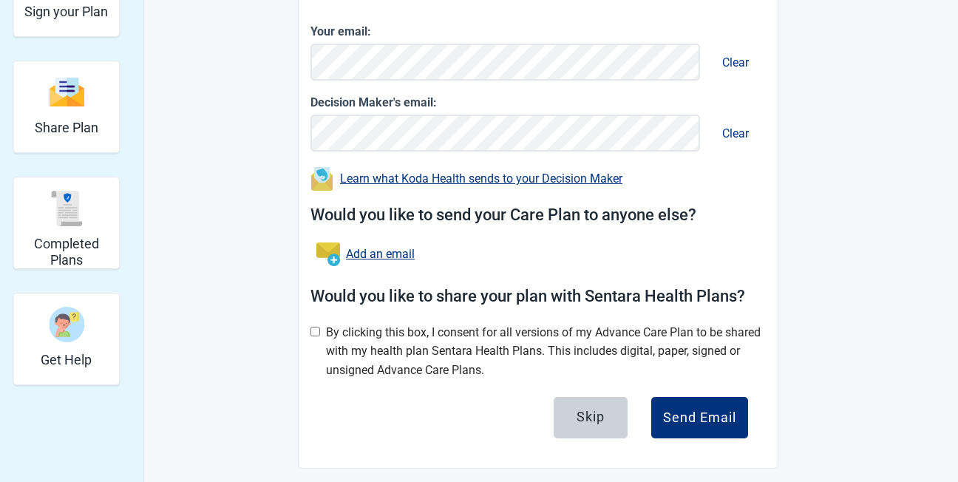
scroll to position [248, 0]
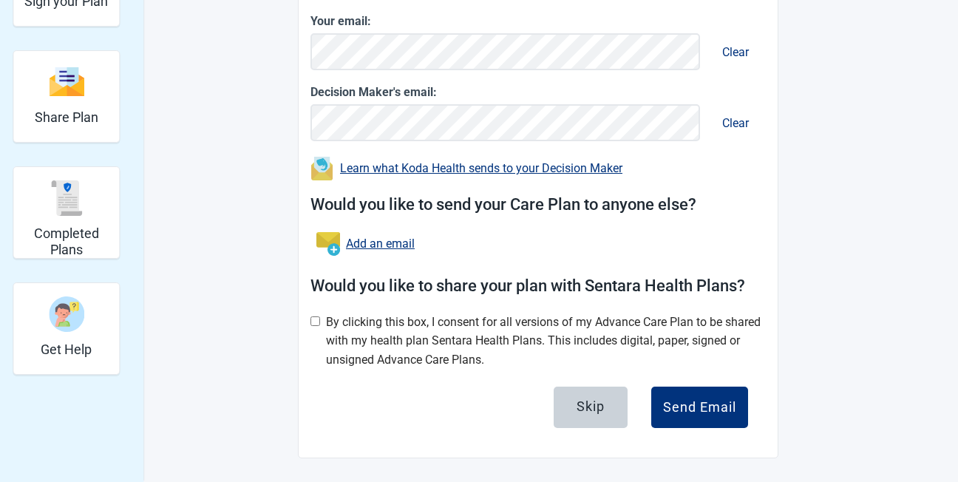
click at [316, 322] on input "Main content" at bounding box center [315, 321] width 10 height 10
checkbox input "true"
click at [704, 405] on div "Send Email" at bounding box center [699, 407] width 73 height 15
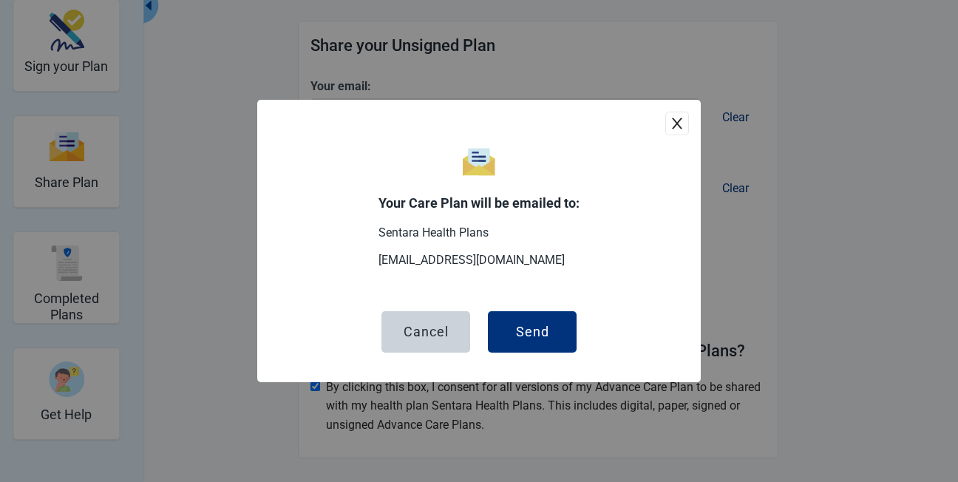
scroll to position [183, 0]
click at [531, 333] on div "Send" at bounding box center [532, 331] width 33 height 15
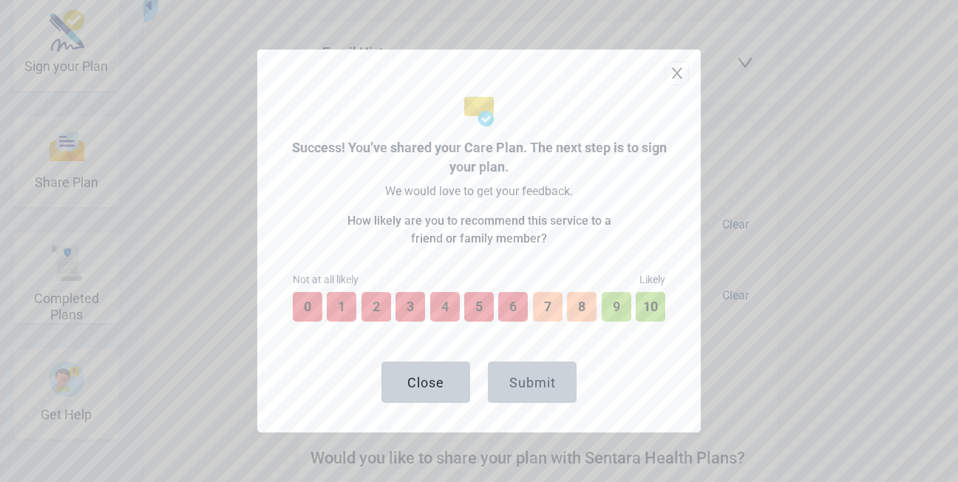
scroll to position [290, 0]
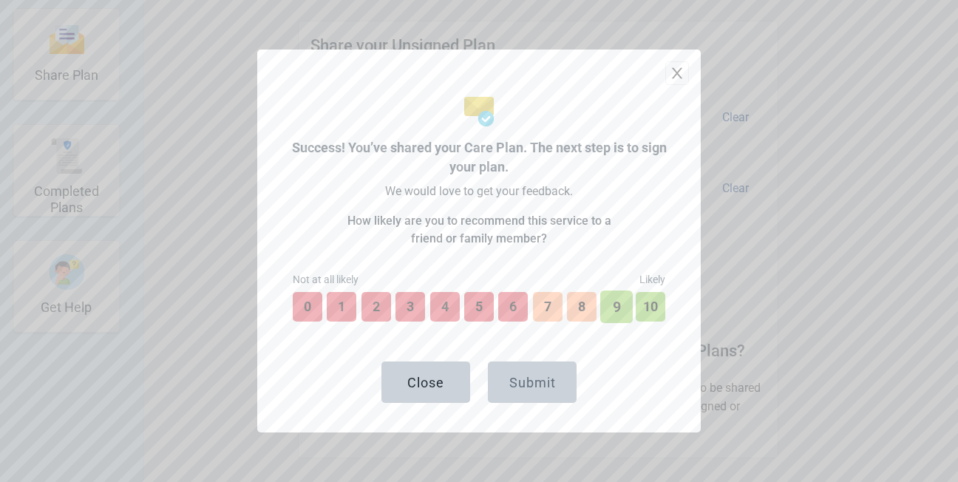
click at [616, 316] on button "9" at bounding box center [616, 306] width 33 height 33
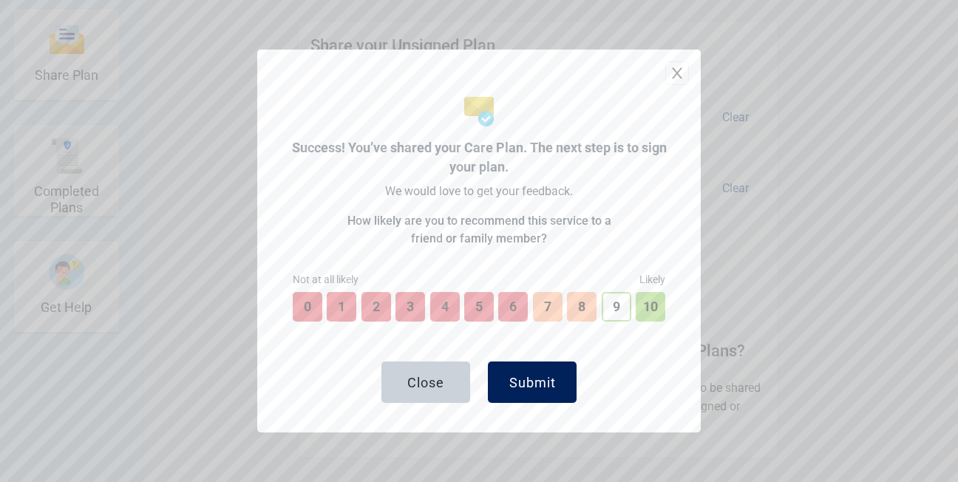
click at [531, 385] on div "Submit" at bounding box center [532, 382] width 47 height 15
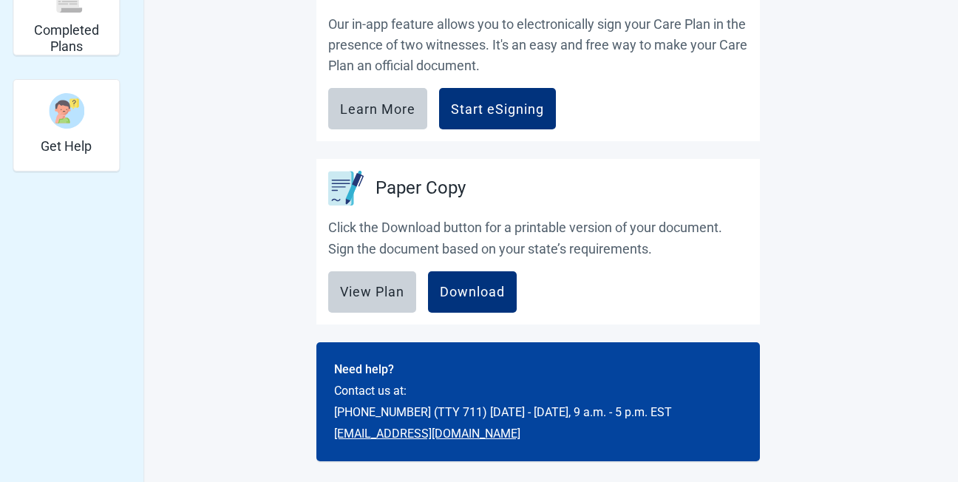
scroll to position [454, 0]
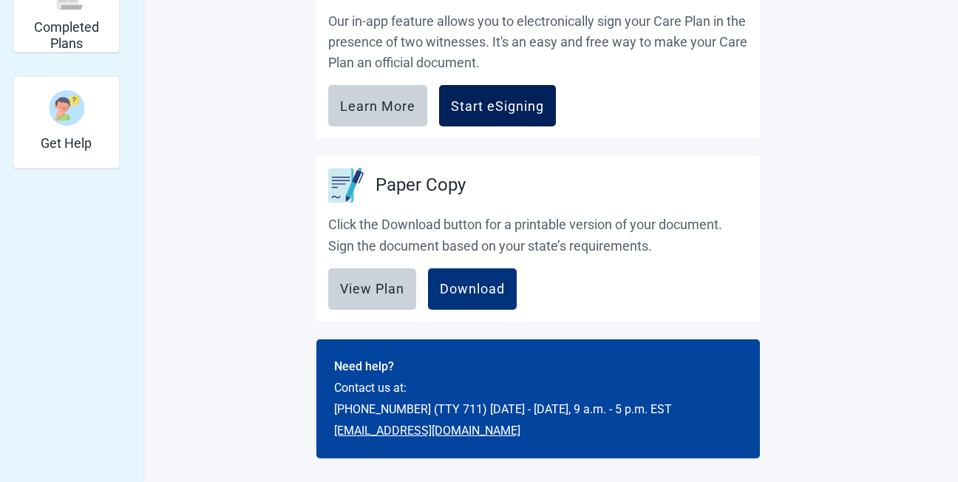
click at [493, 109] on div "Start eSigning" at bounding box center [497, 105] width 93 height 15
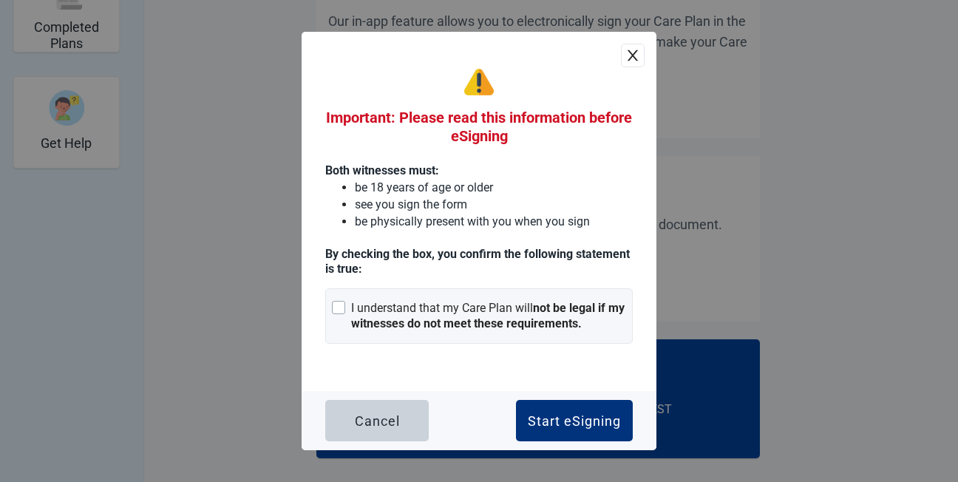
click at [629, 59] on icon "close" at bounding box center [632, 55] width 10 height 11
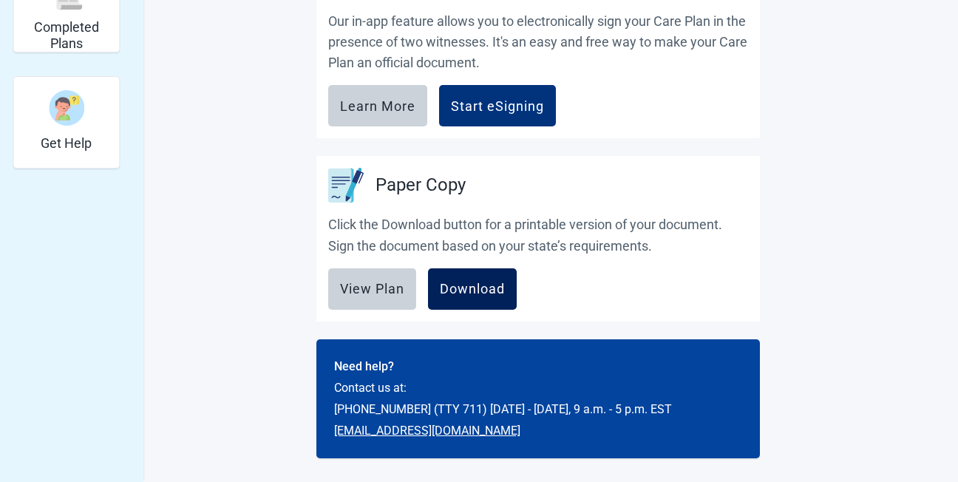
click at [466, 296] on div "Download" at bounding box center [472, 289] width 65 height 15
